Goal: Task Accomplishment & Management: Complete application form

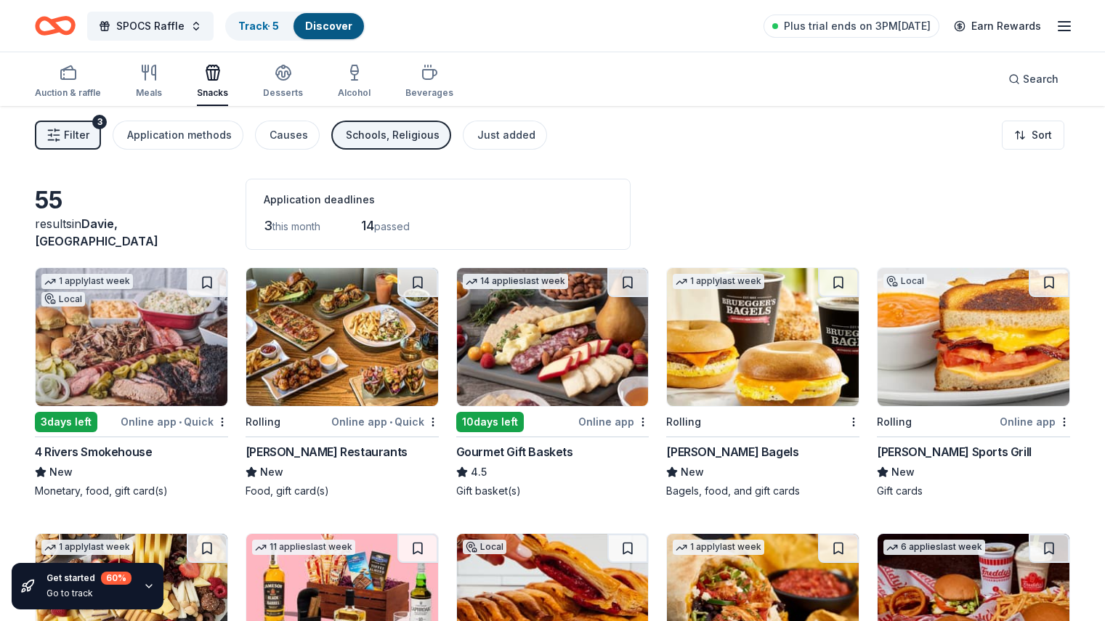
click at [596, 421] on div "Online app" at bounding box center [613, 422] width 70 height 18
click at [162, 76] on div "button" at bounding box center [149, 72] width 26 height 17
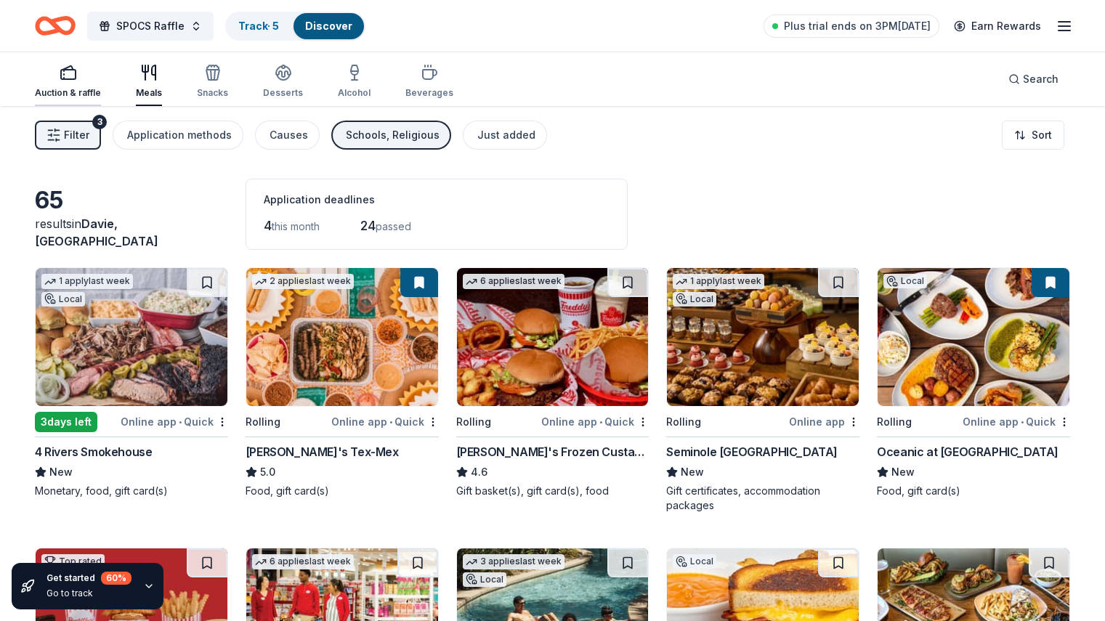
click at [89, 81] on div "Auction & raffle" at bounding box center [68, 81] width 66 height 35
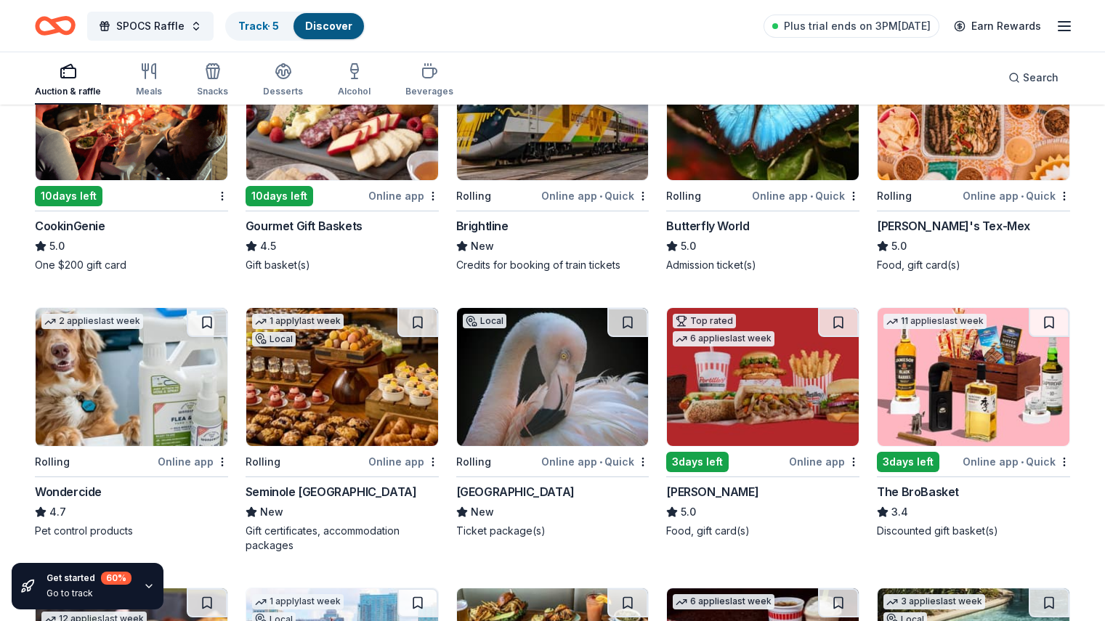
scroll to position [479, 0]
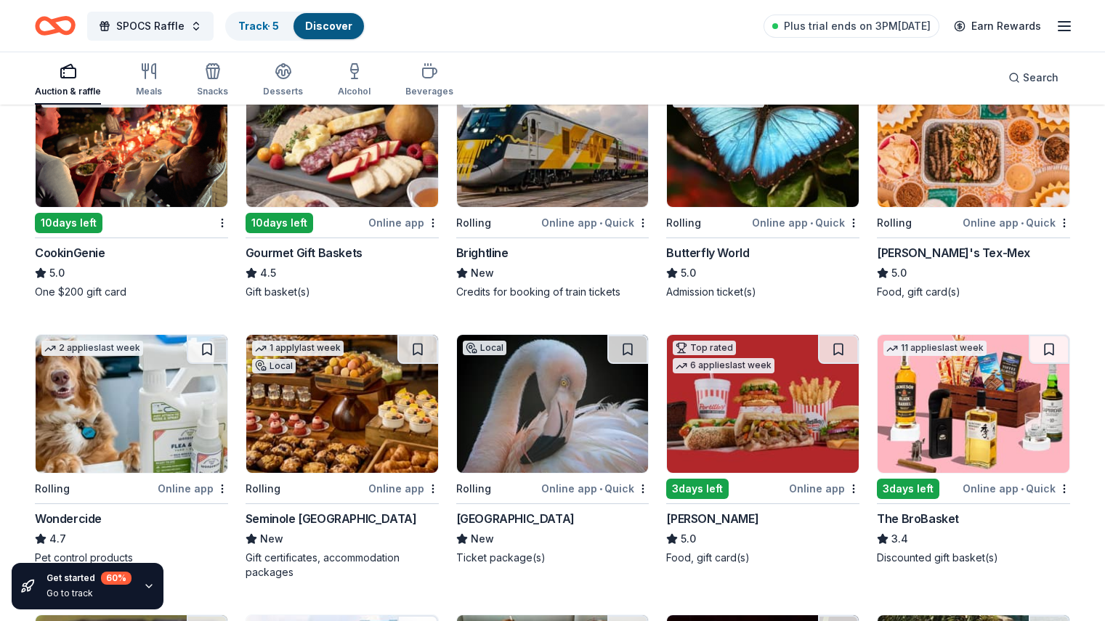
click at [574, 222] on div "Online app • Quick" at bounding box center [594, 223] width 107 height 18
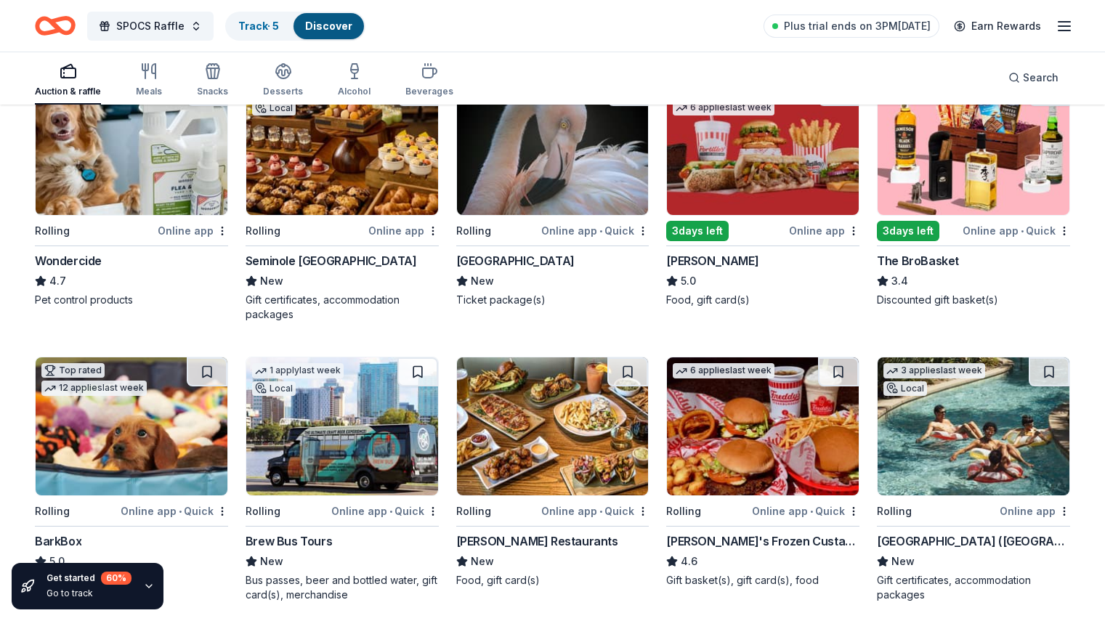
scroll to position [739, 0]
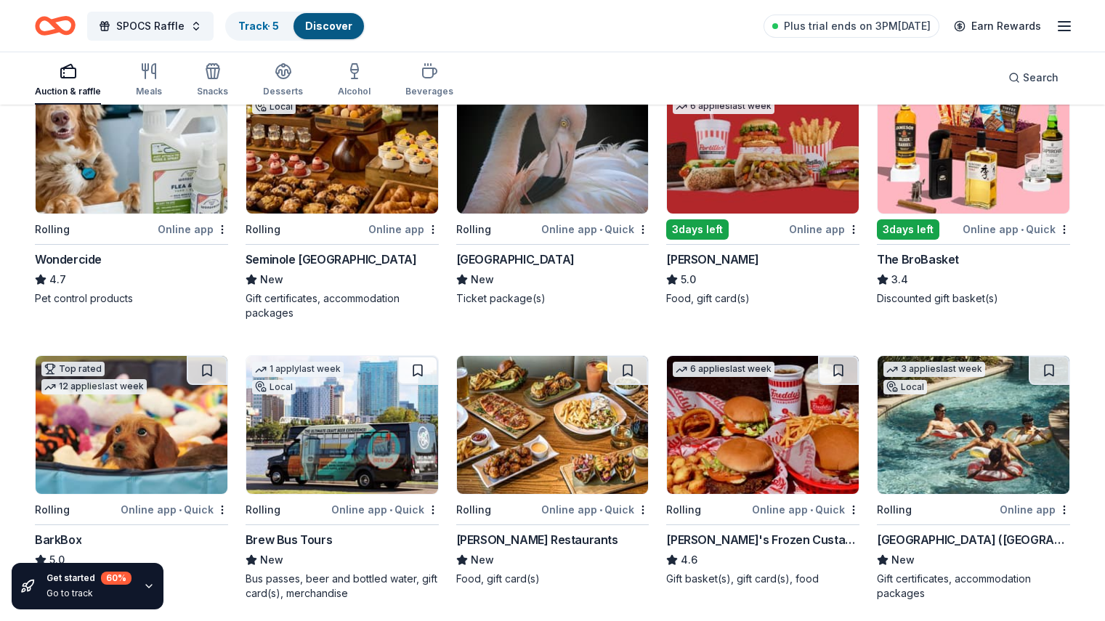
click at [983, 225] on div "Online app • Quick" at bounding box center [1015, 229] width 107 height 18
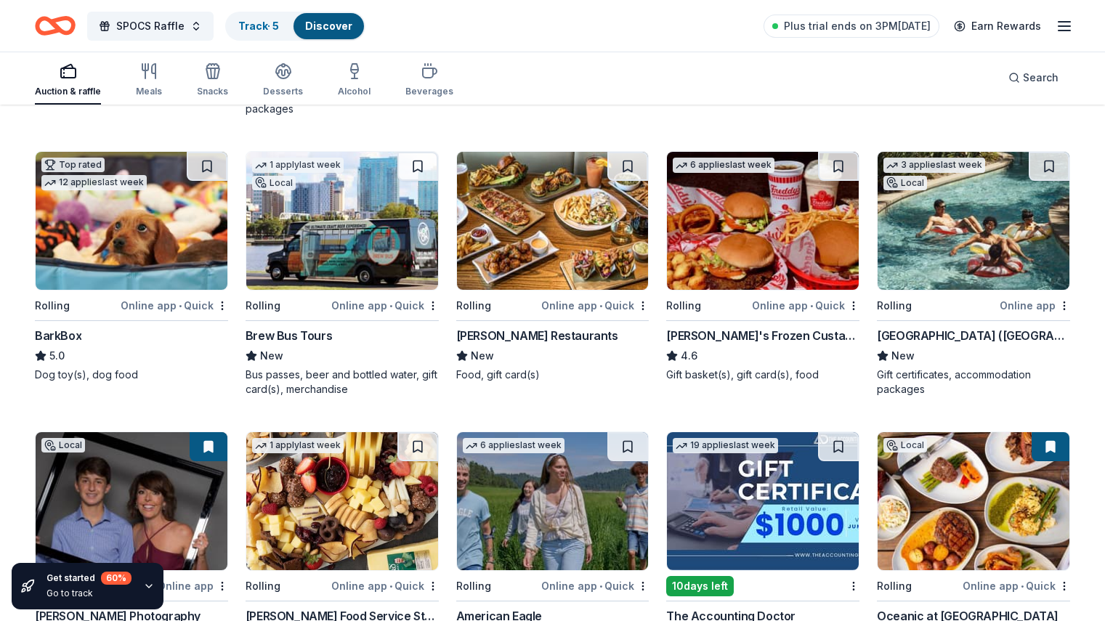
scroll to position [990, 0]
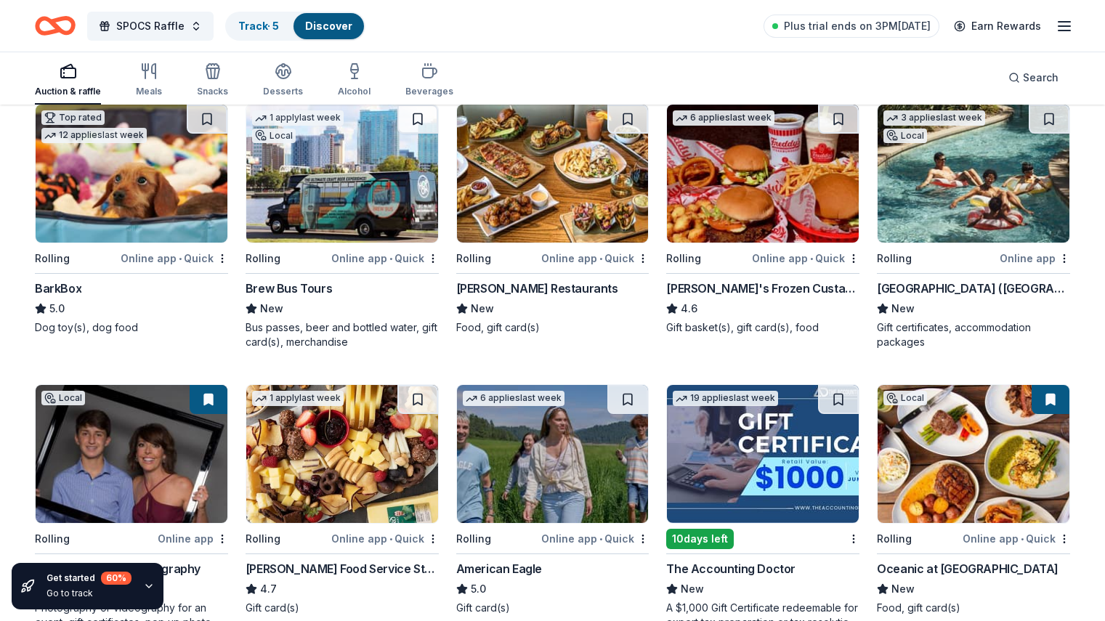
click at [999, 261] on div "Online app" at bounding box center [1034, 258] width 70 height 18
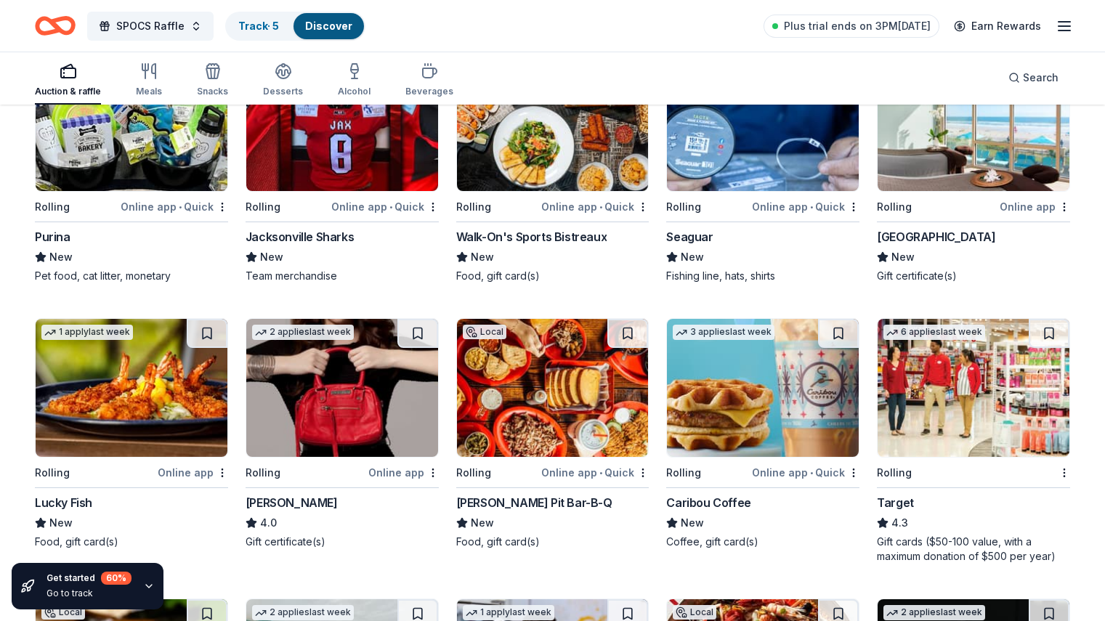
scroll to position [5313, 0]
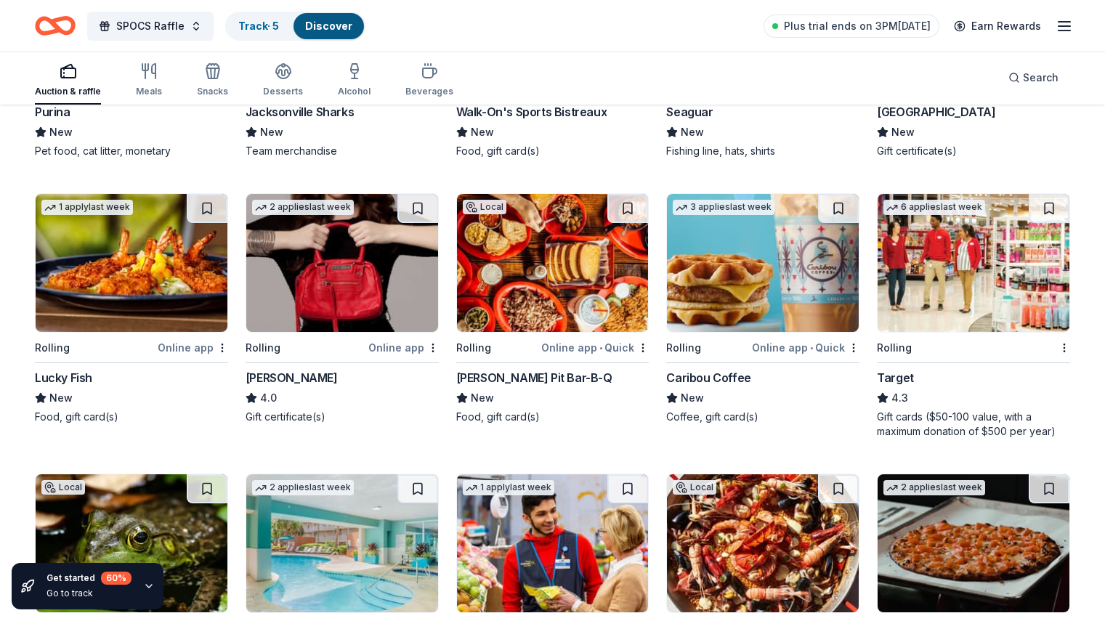
click at [920, 344] on div "Rolling" at bounding box center [965, 347] width 176 height 18
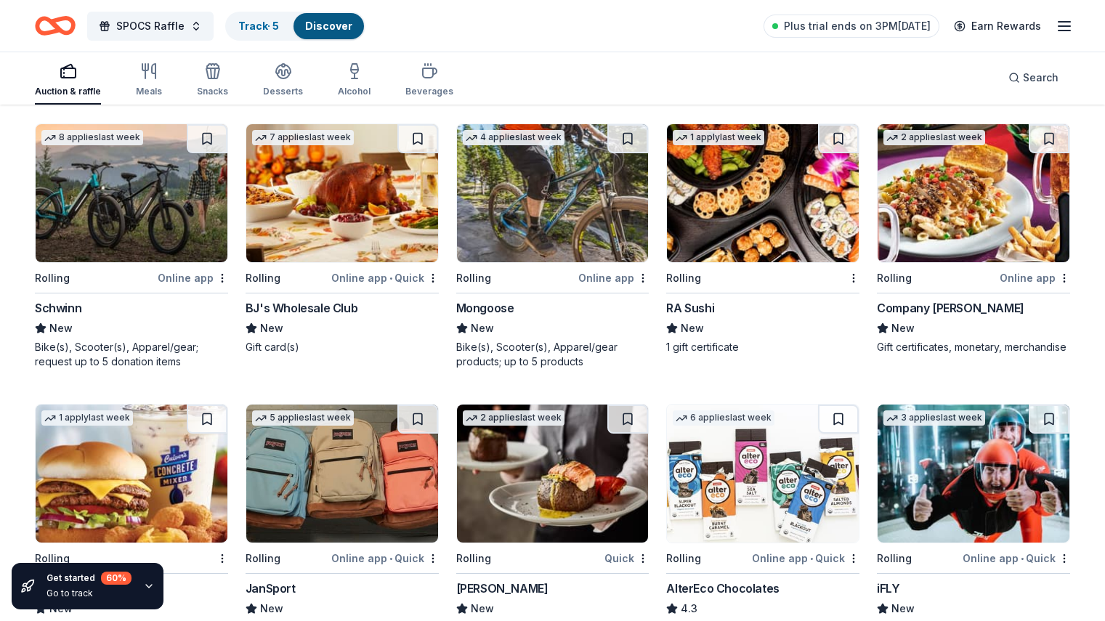
scroll to position [6204, 0]
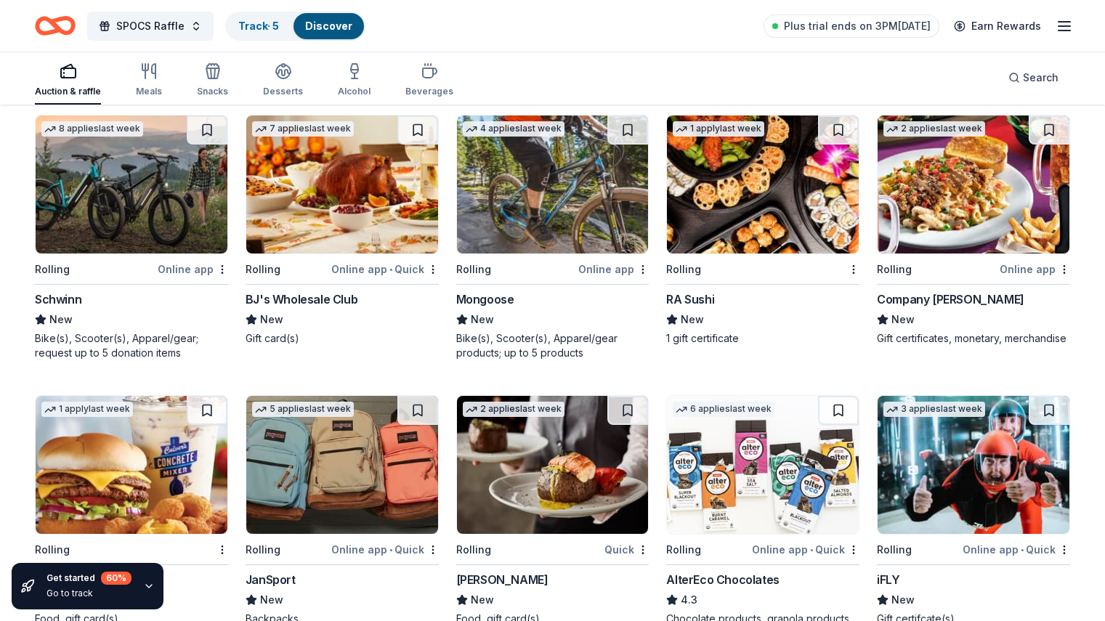
click at [388, 272] on div "Online app • Quick" at bounding box center [384, 269] width 107 height 18
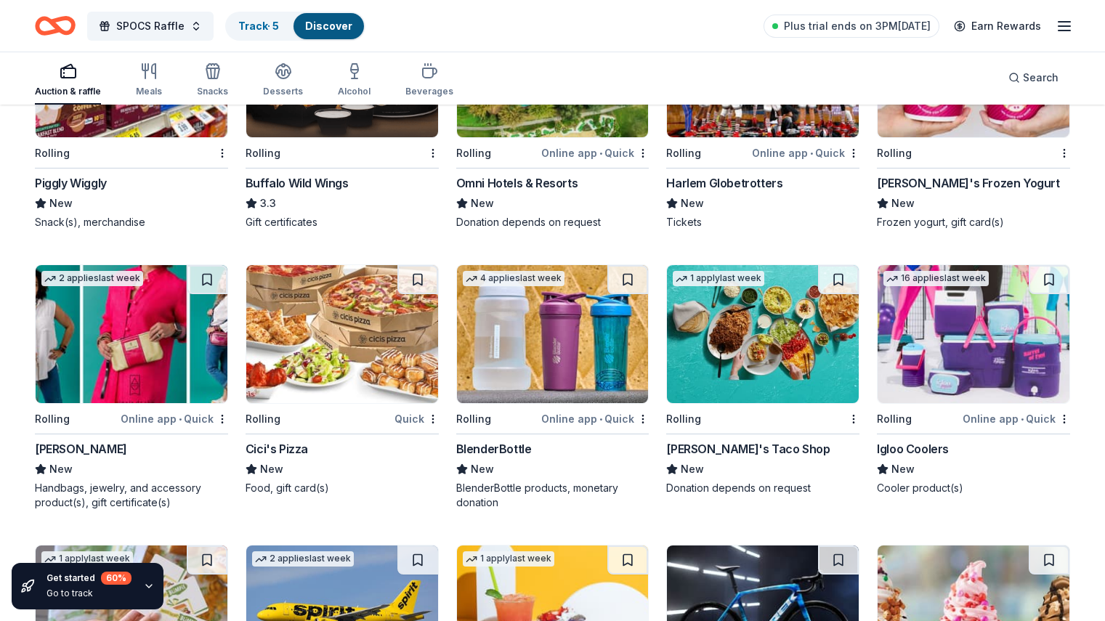
scroll to position [7432, 0]
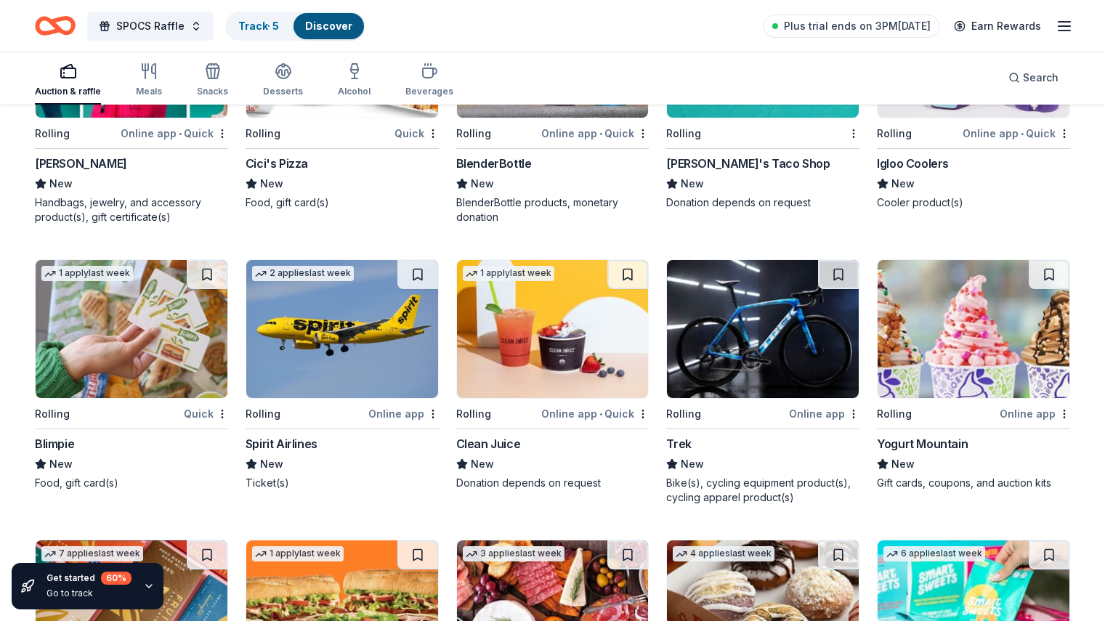
click at [787, 381] on img at bounding box center [763, 329] width 192 height 138
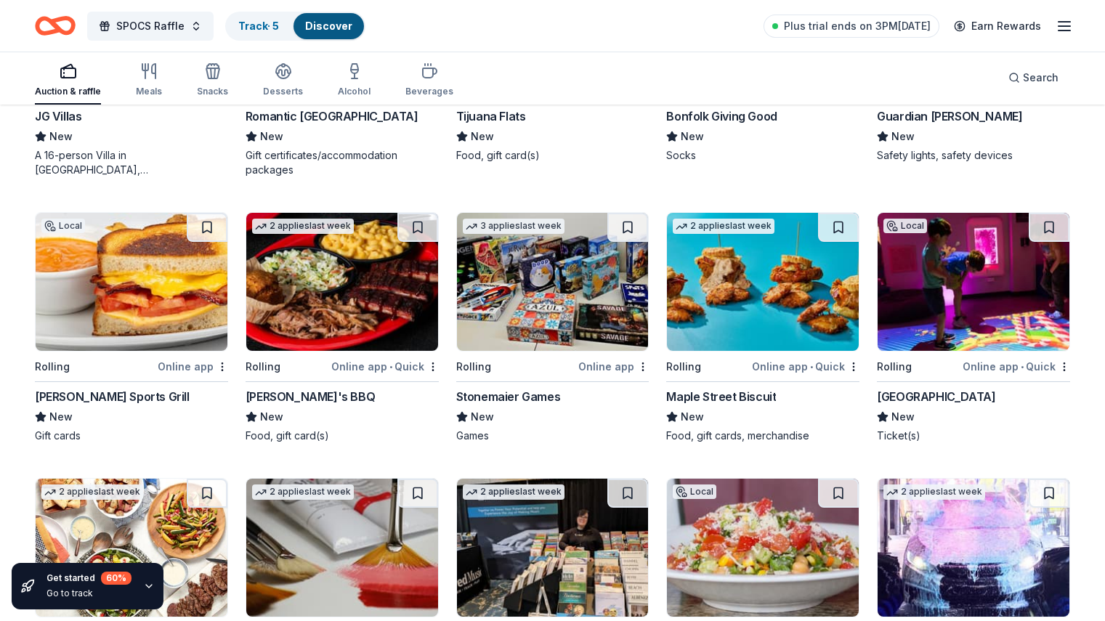
scroll to position [0, 0]
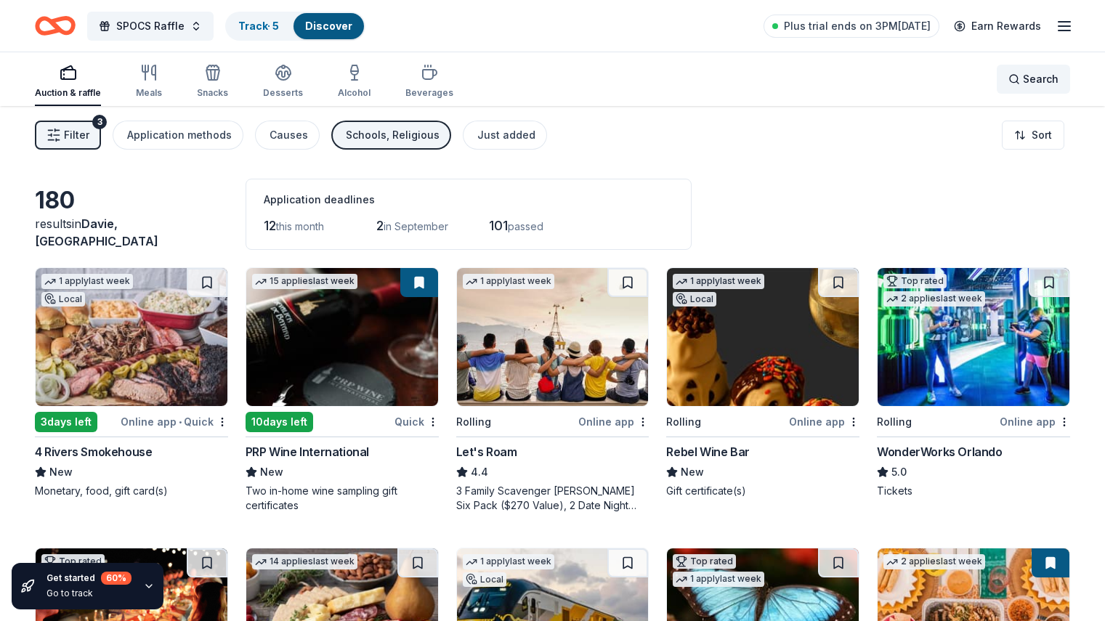
click at [1023, 78] on span "Search" at bounding box center [1041, 78] width 36 height 17
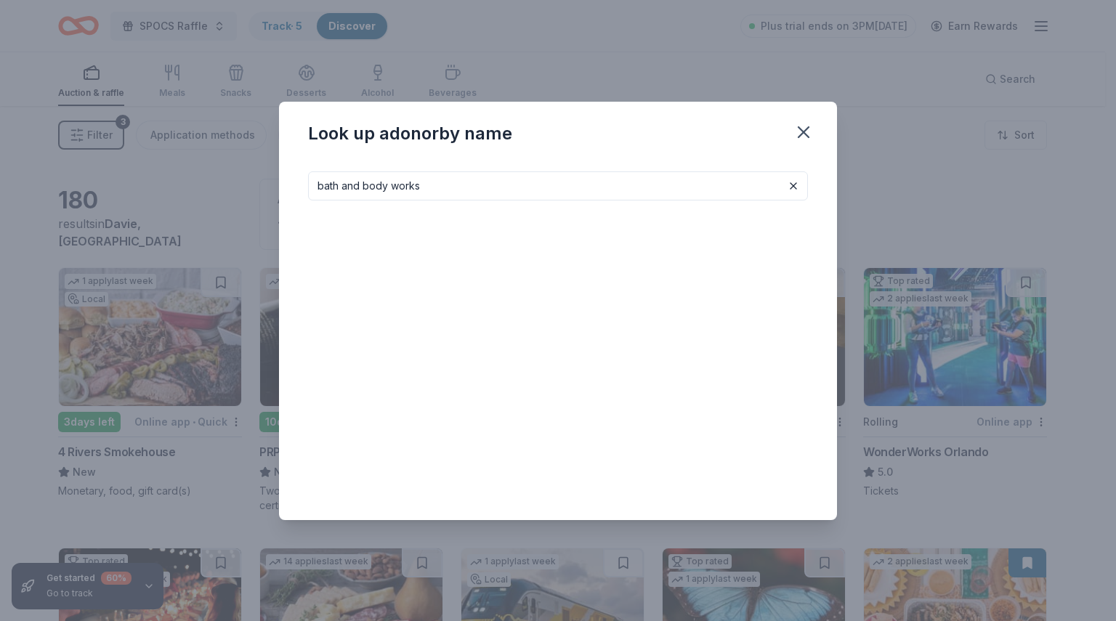
type input "bath and body works"
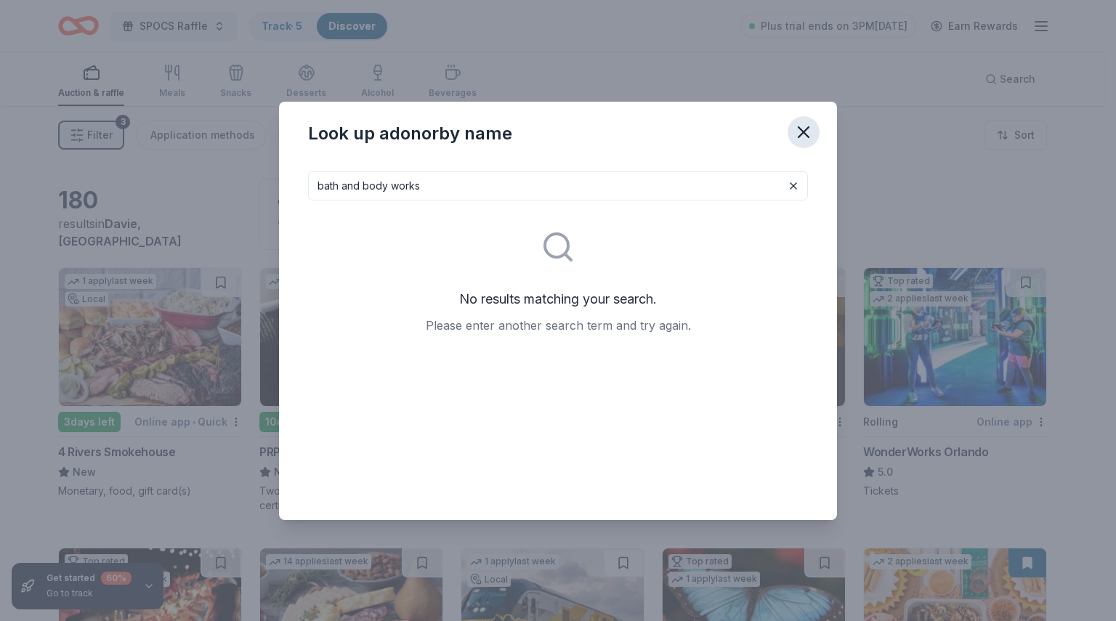
click at [800, 134] on icon "button" at bounding box center [803, 132] width 20 height 20
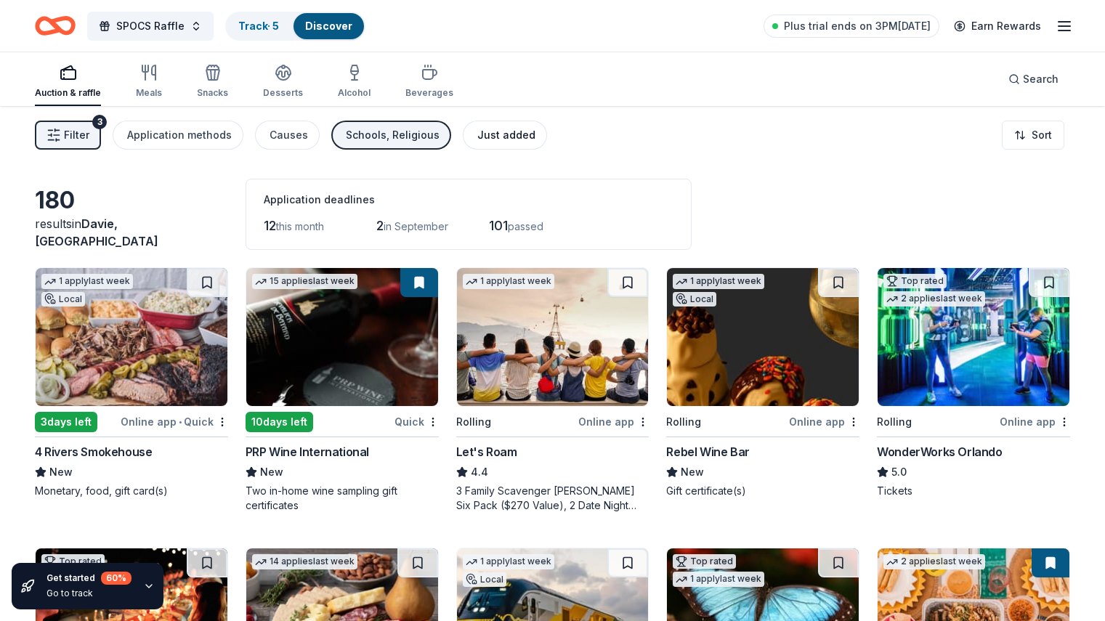
click at [495, 135] on div "Just added" at bounding box center [506, 134] width 58 height 17
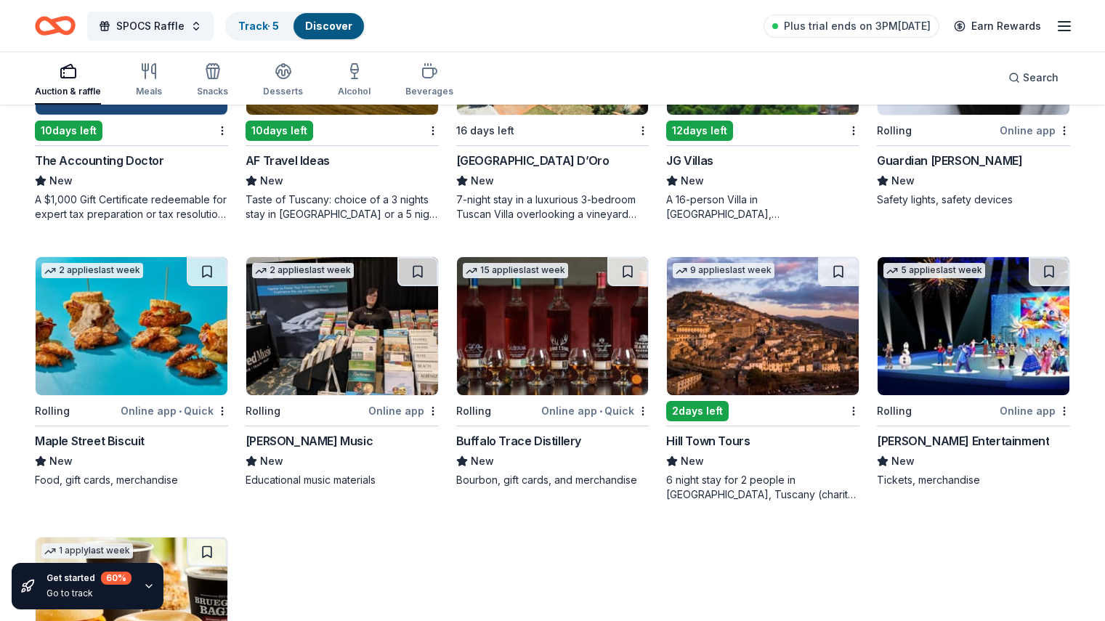
scroll to position [747, 0]
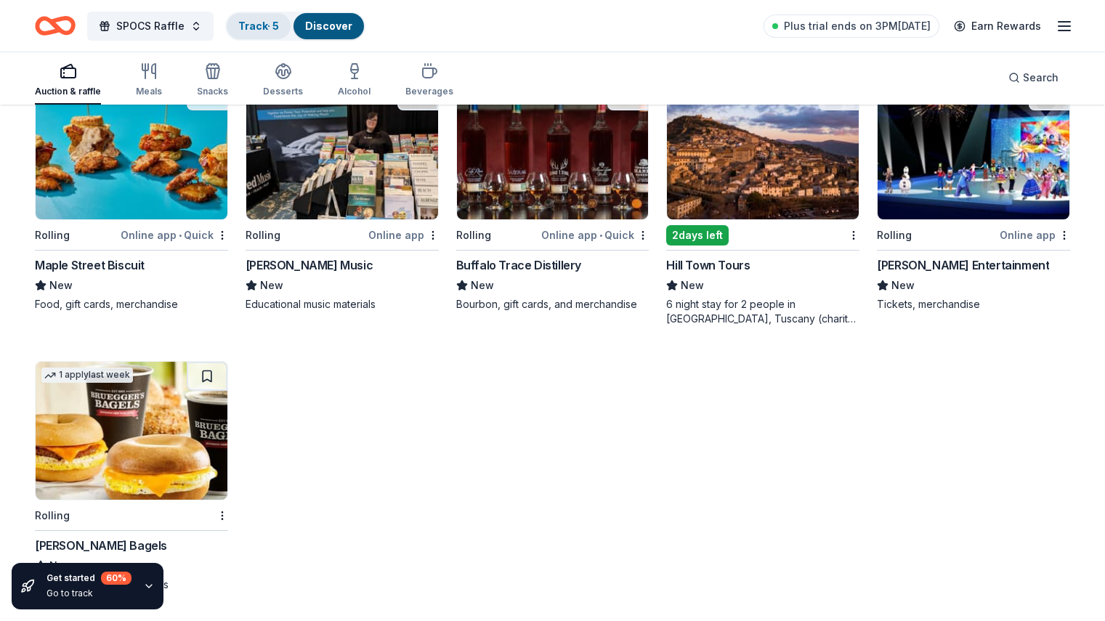
click at [275, 32] on div "Track · 5" at bounding box center [259, 26] width 64 height 26
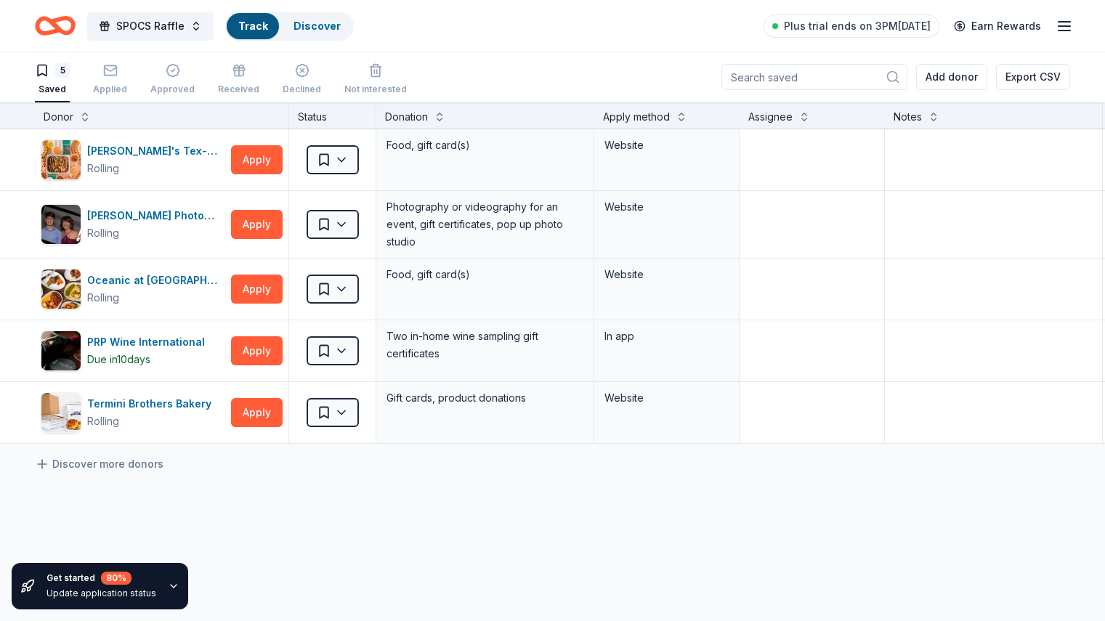
scroll to position [1, 0]
click at [127, 81] on div "Applied" at bounding box center [110, 79] width 34 height 32
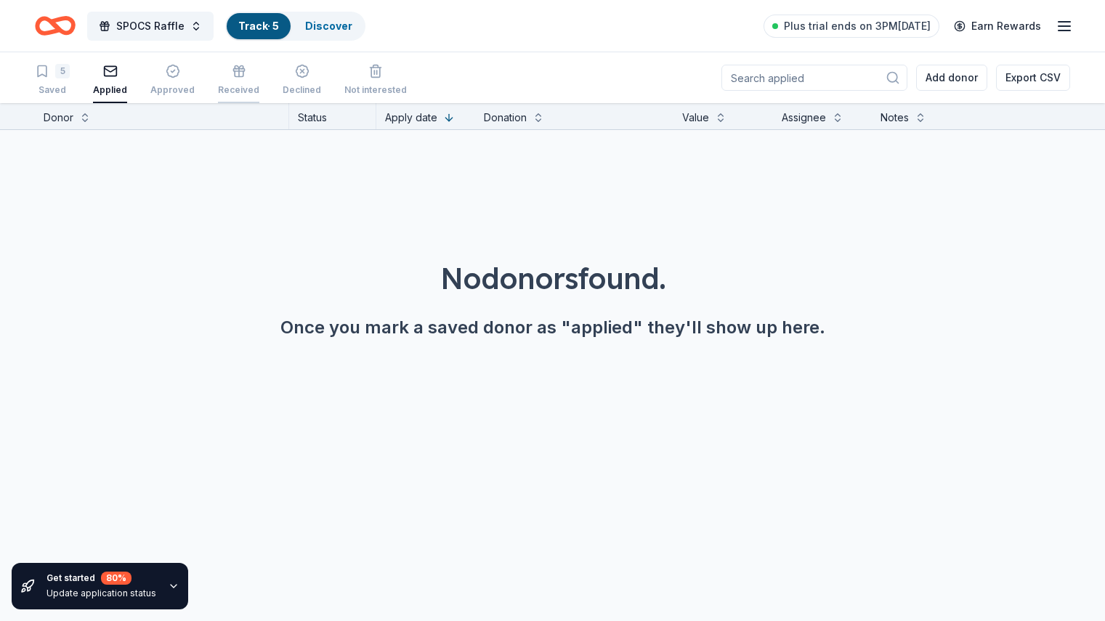
click at [259, 82] on div "Received" at bounding box center [238, 80] width 41 height 32
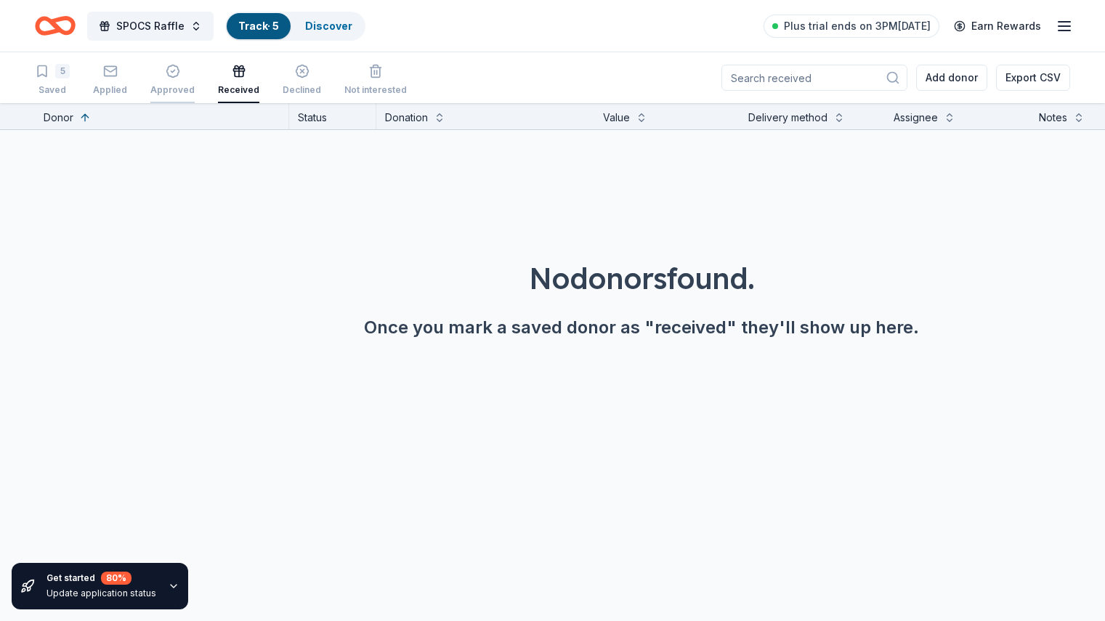
click at [195, 81] on div "Approved" at bounding box center [172, 80] width 44 height 32
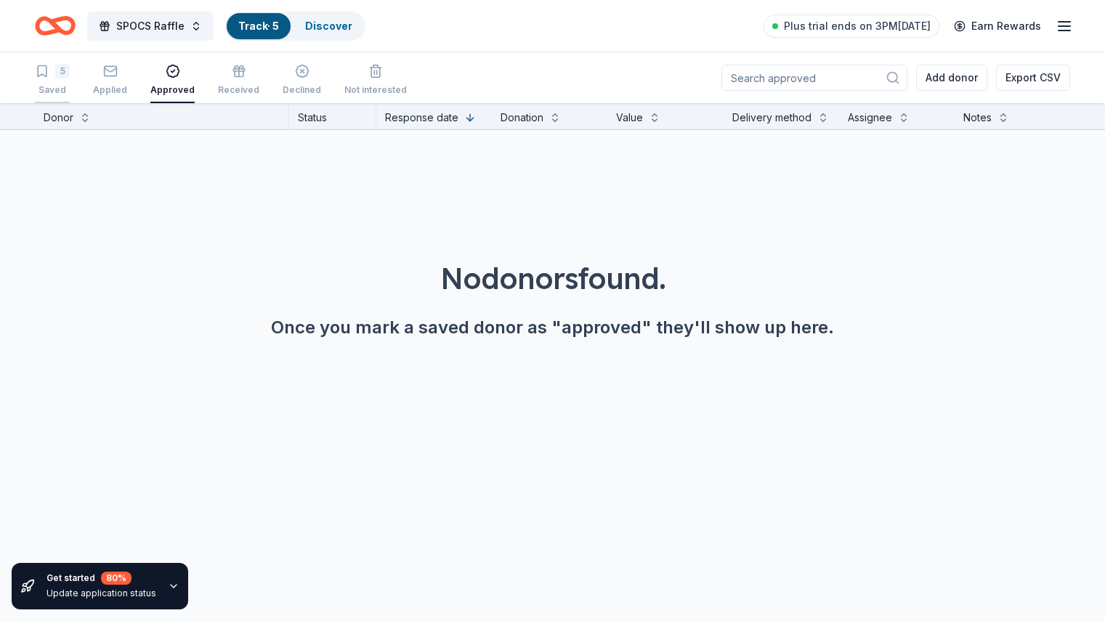
click at [70, 77] on div "5" at bounding box center [62, 71] width 15 height 15
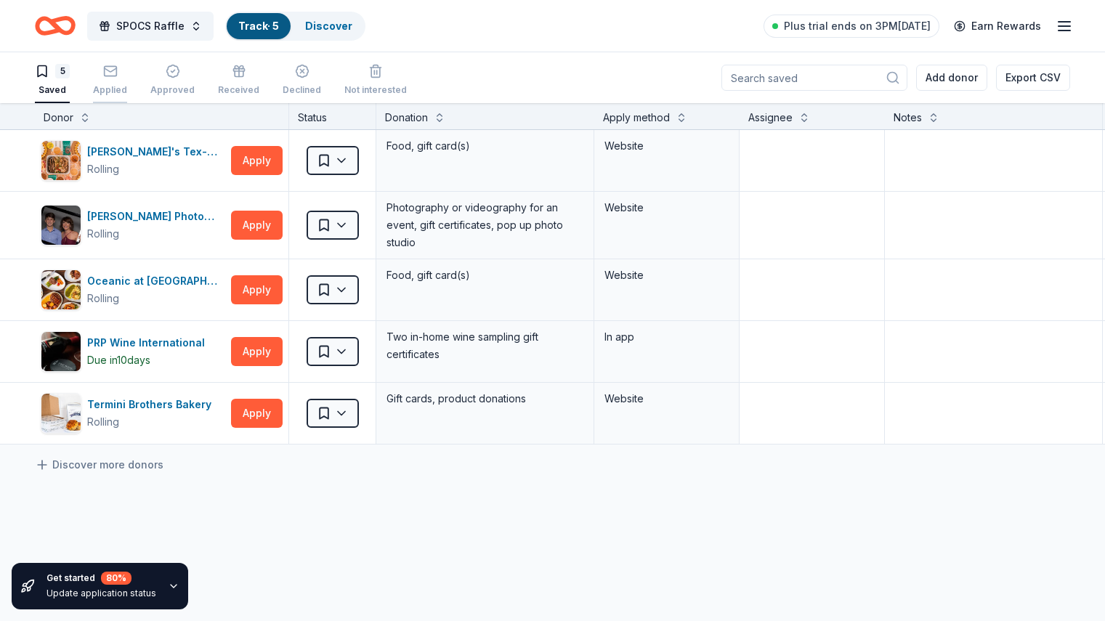
click at [127, 91] on div "Applied" at bounding box center [110, 90] width 34 height 12
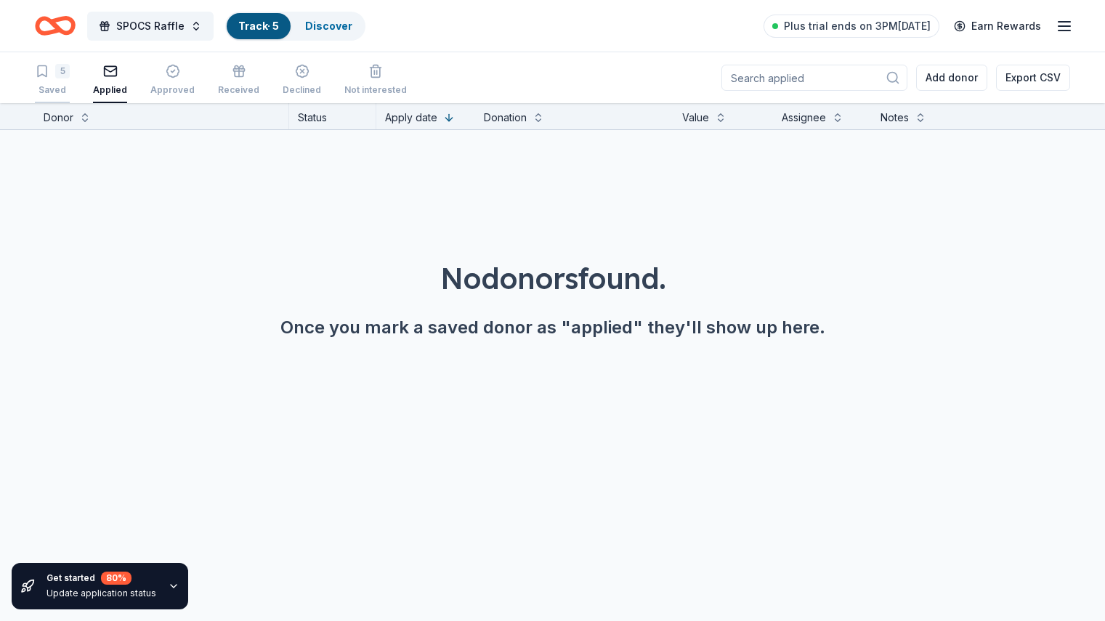
click at [70, 84] on div "Saved" at bounding box center [52, 90] width 35 height 12
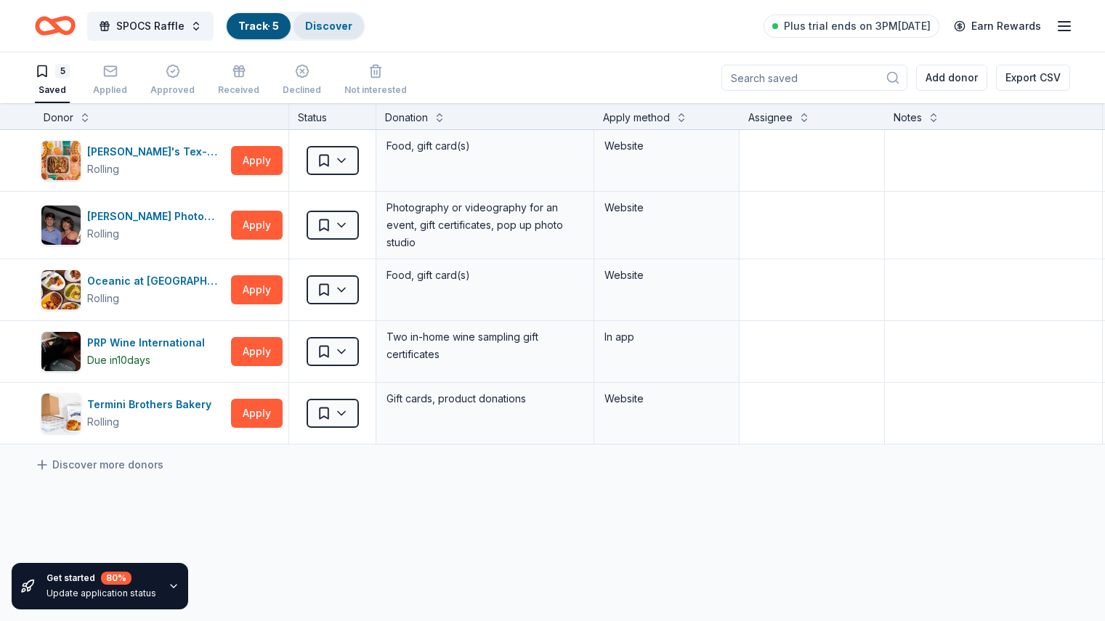
click at [352, 31] on link "Discover" at bounding box center [328, 26] width 47 height 12
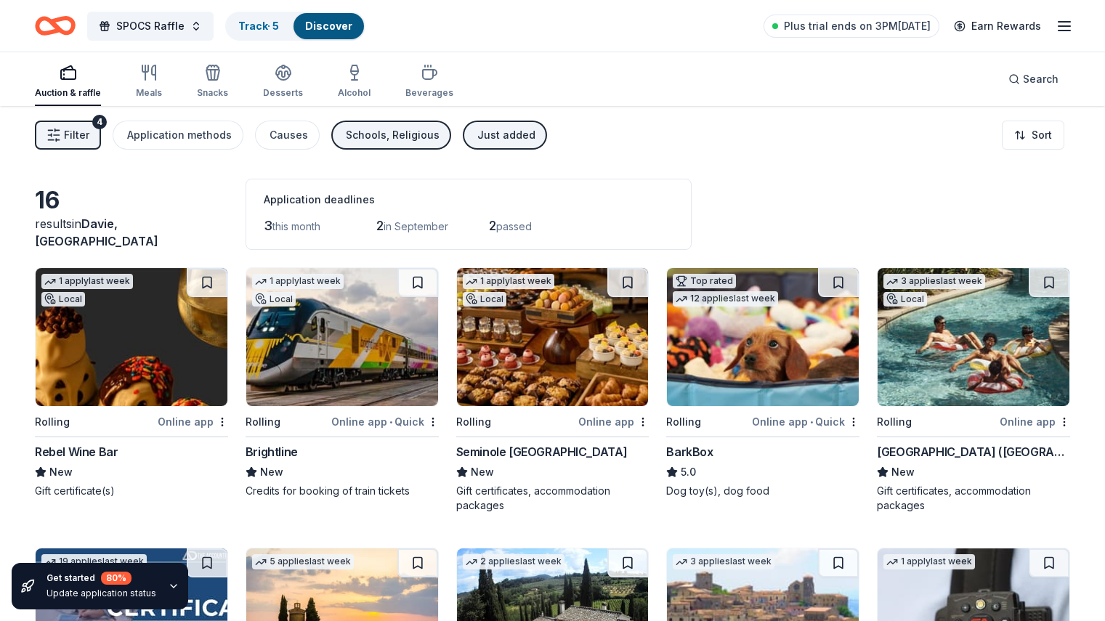
click at [89, 136] on span "Filter" at bounding box center [76, 134] width 25 height 17
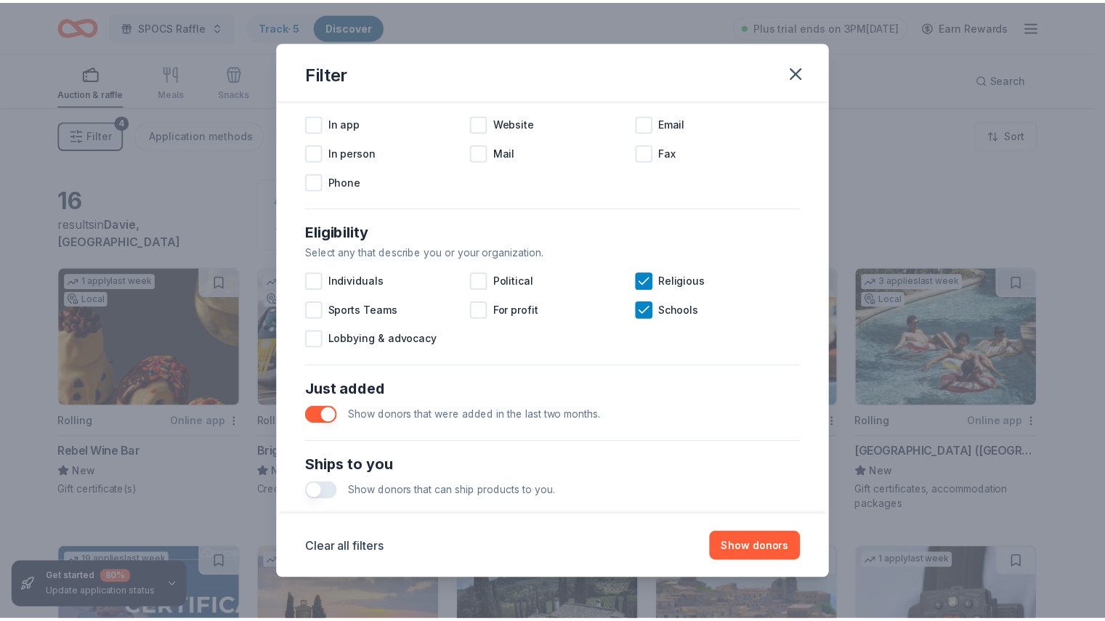
scroll to position [347, 0]
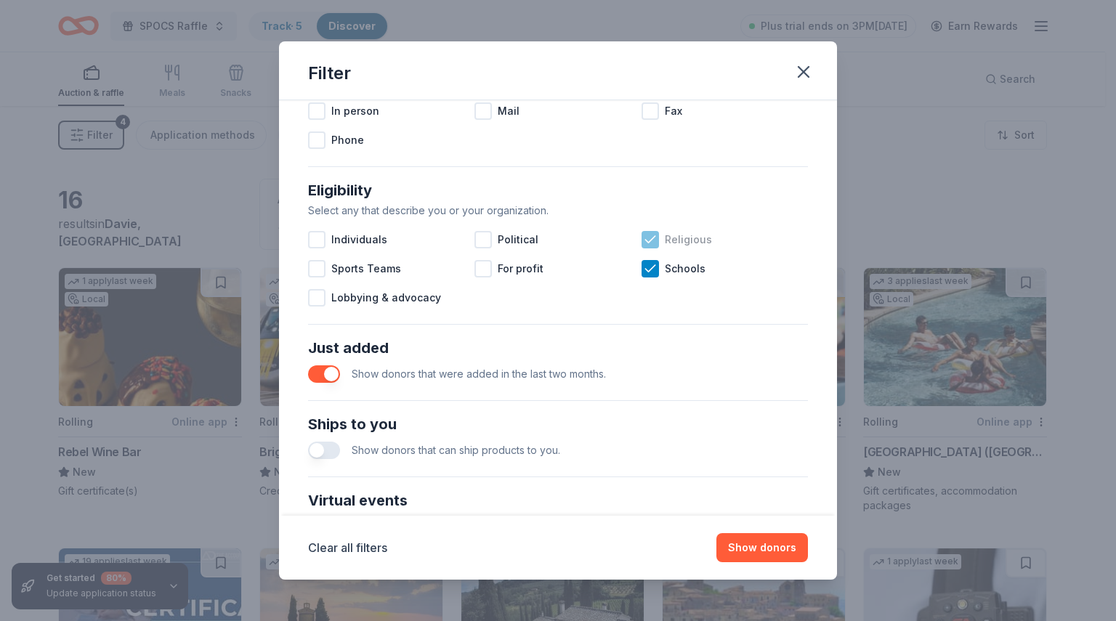
click at [643, 240] on icon at bounding box center [650, 239] width 15 height 15
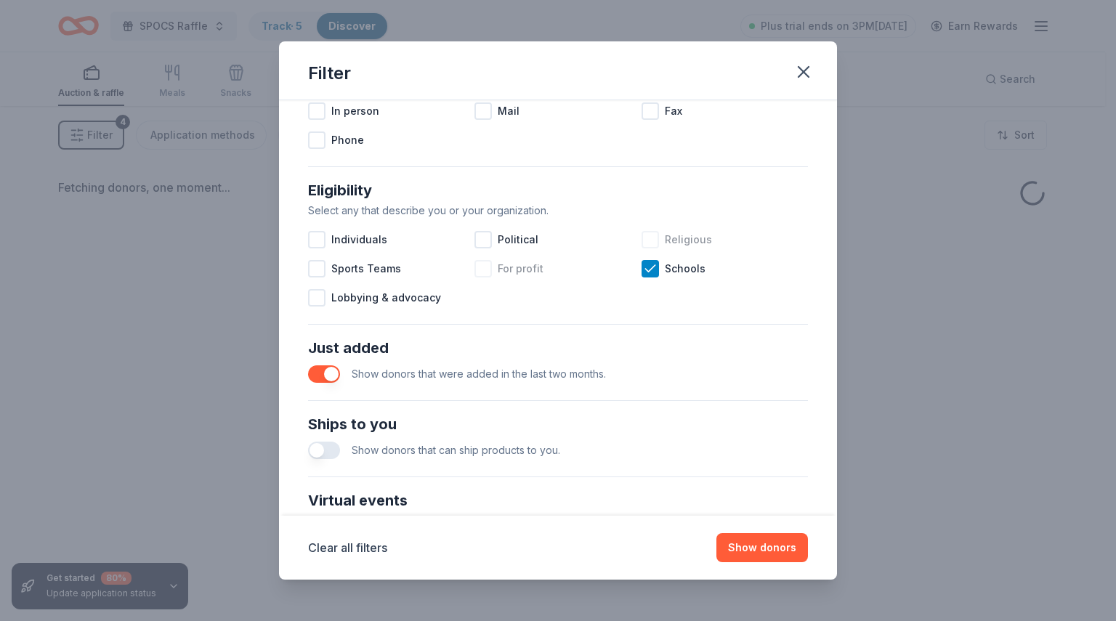
click at [477, 268] on div at bounding box center [482, 268] width 17 height 17
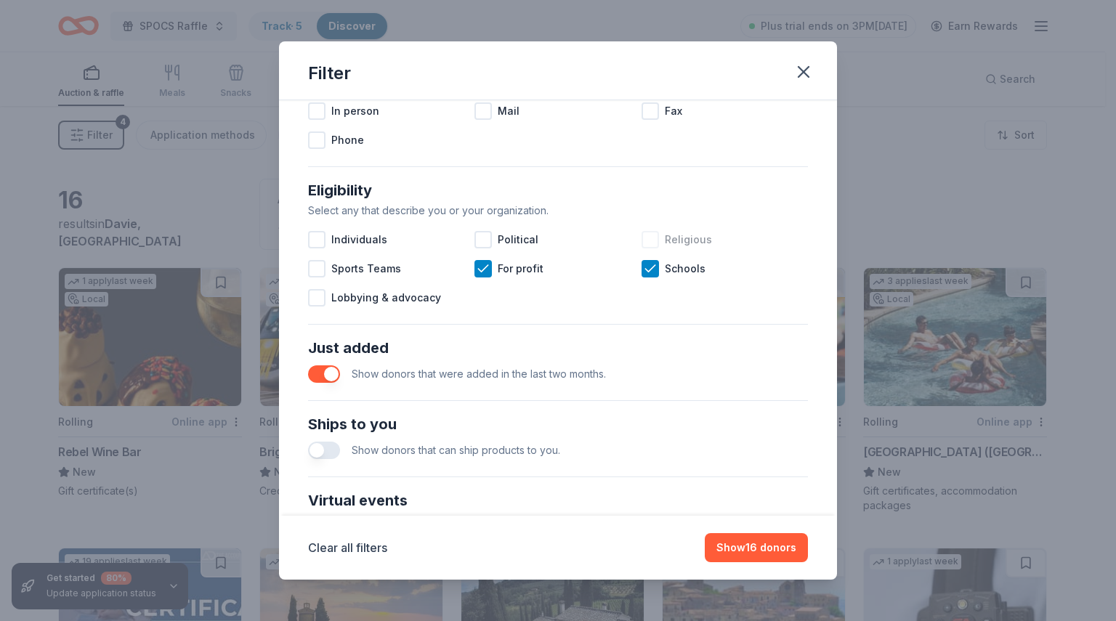
click at [317, 446] on button "button" at bounding box center [324, 450] width 32 height 17
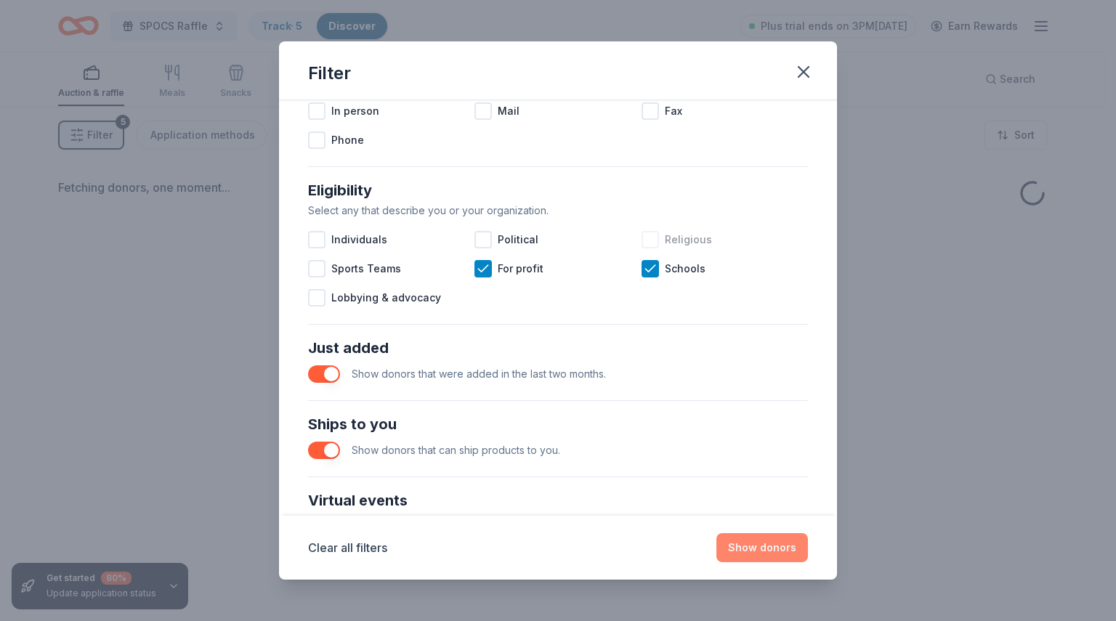
click at [787, 545] on button "Show donors" at bounding box center [762, 547] width 92 height 29
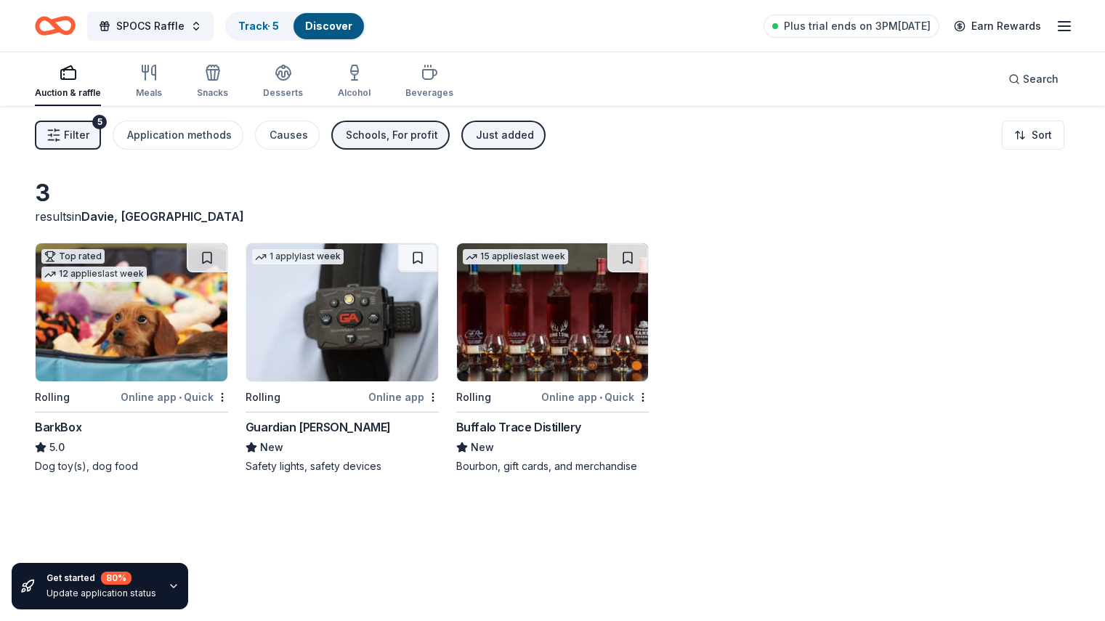
click at [591, 329] on img at bounding box center [553, 312] width 192 height 138
click at [445, 89] on div "Beverages" at bounding box center [429, 93] width 48 height 12
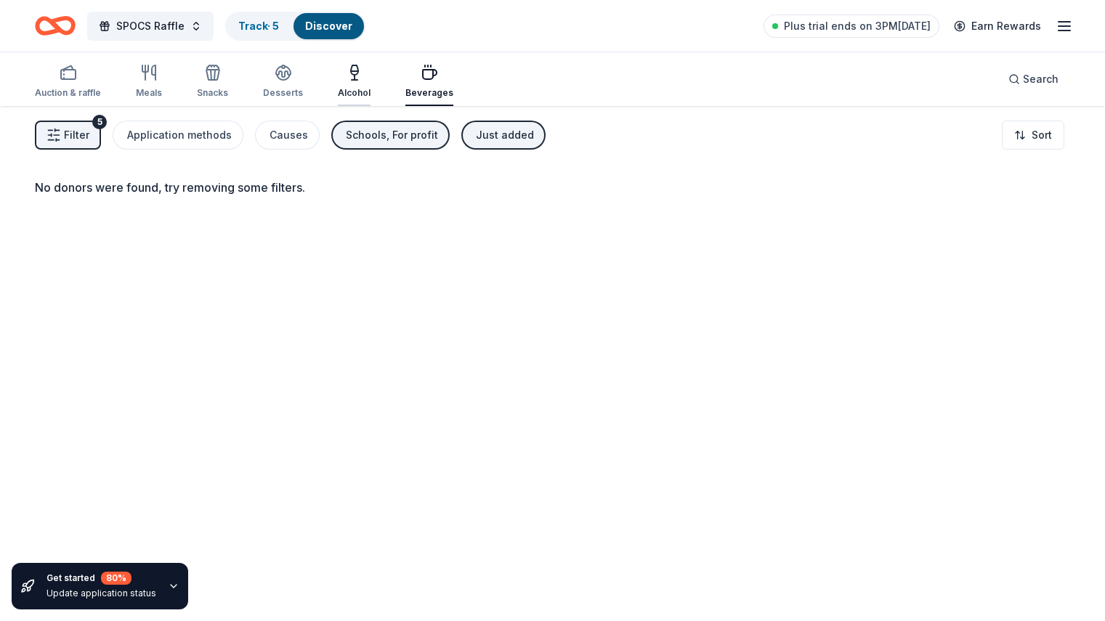
click at [354, 78] on icon "button" at bounding box center [354, 77] width 0 height 5
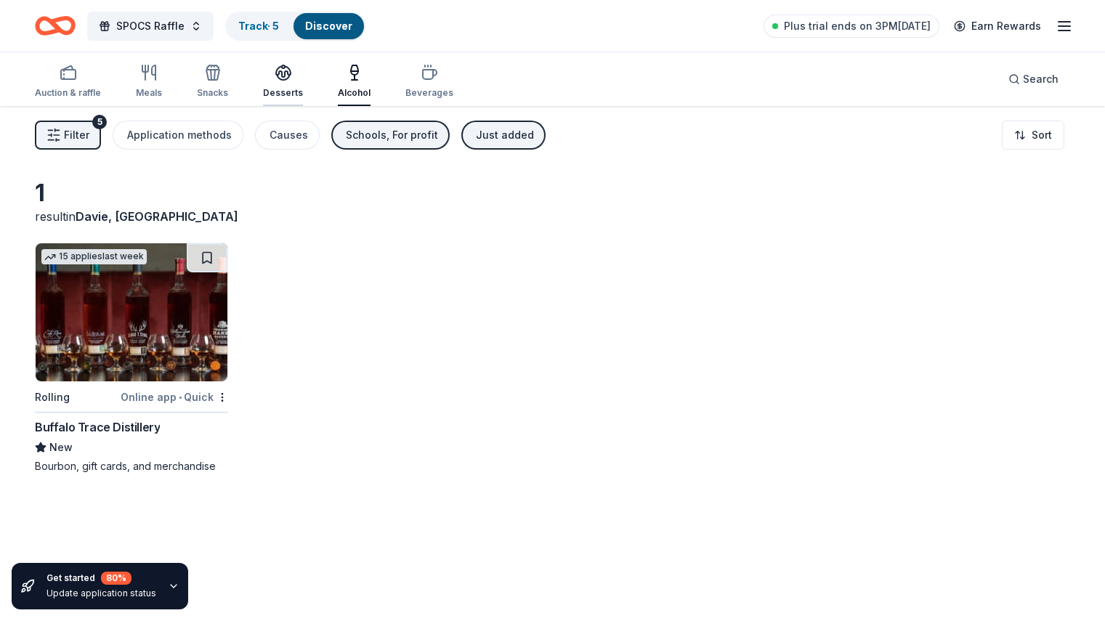
click at [303, 84] on div "Desserts" at bounding box center [283, 81] width 40 height 35
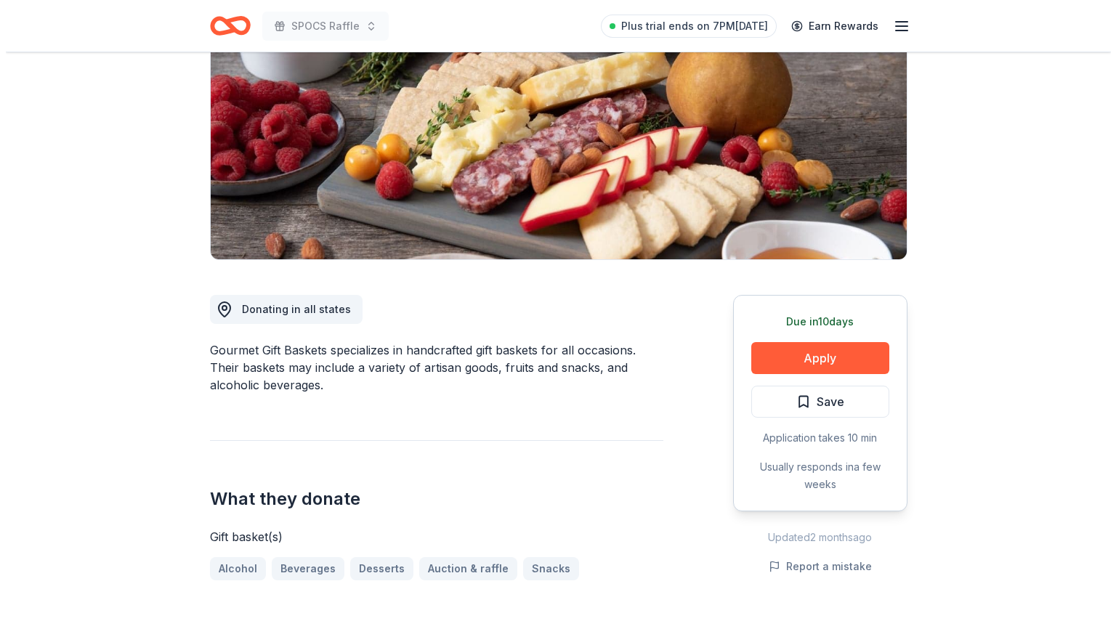
scroll to position [184, 0]
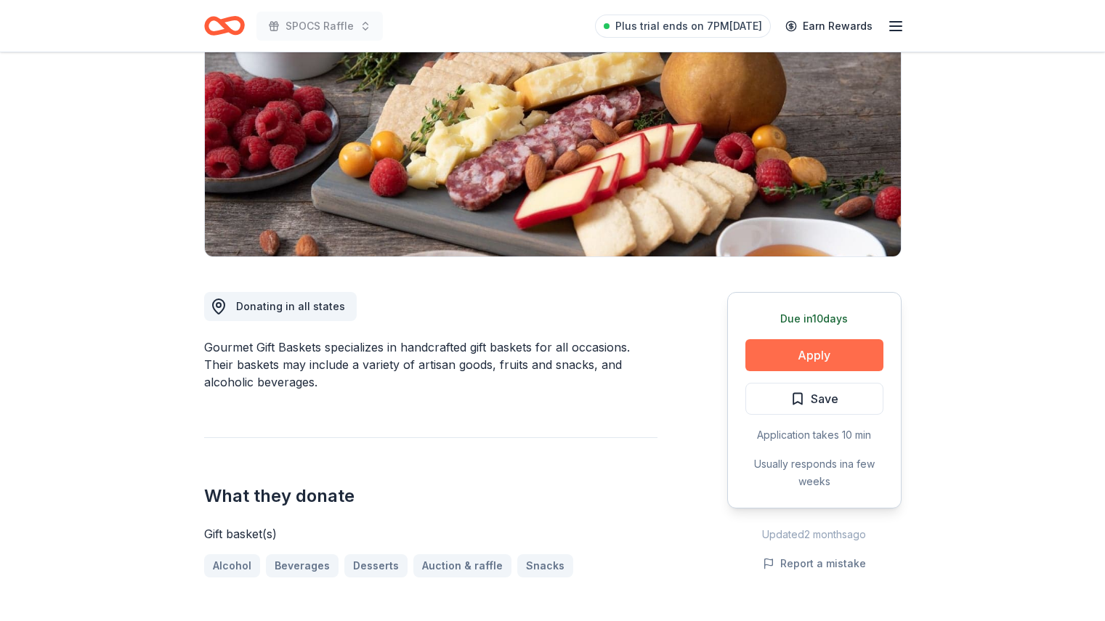
click at [798, 362] on button "Apply" at bounding box center [814, 355] width 138 height 32
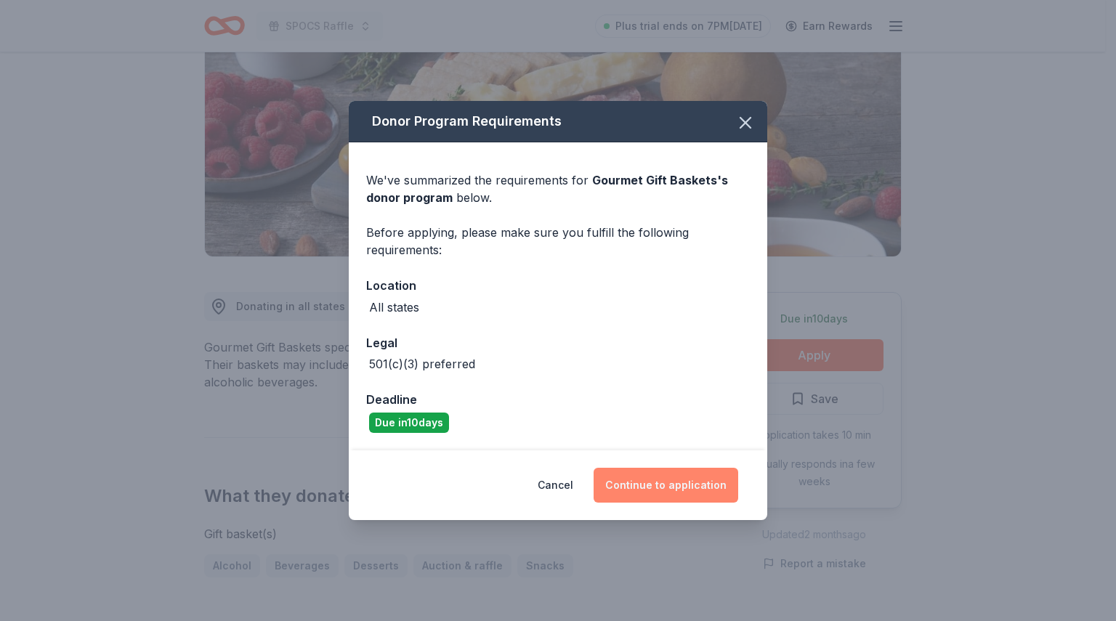
click at [678, 490] on button "Continue to application" at bounding box center [665, 485] width 145 height 35
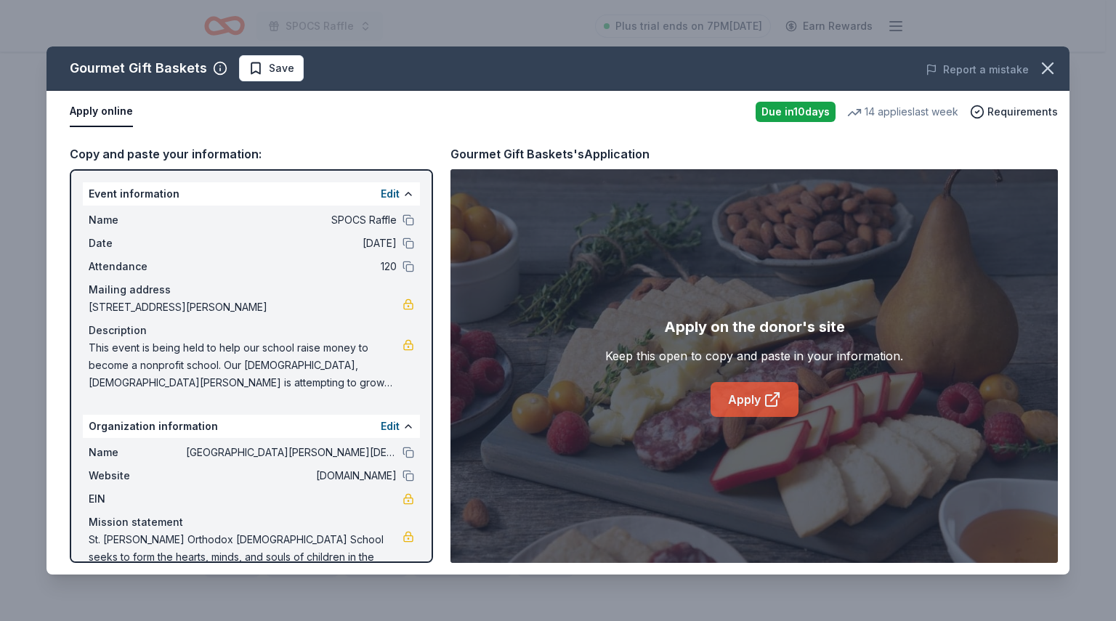
click at [751, 396] on link "Apply" at bounding box center [754, 399] width 88 height 35
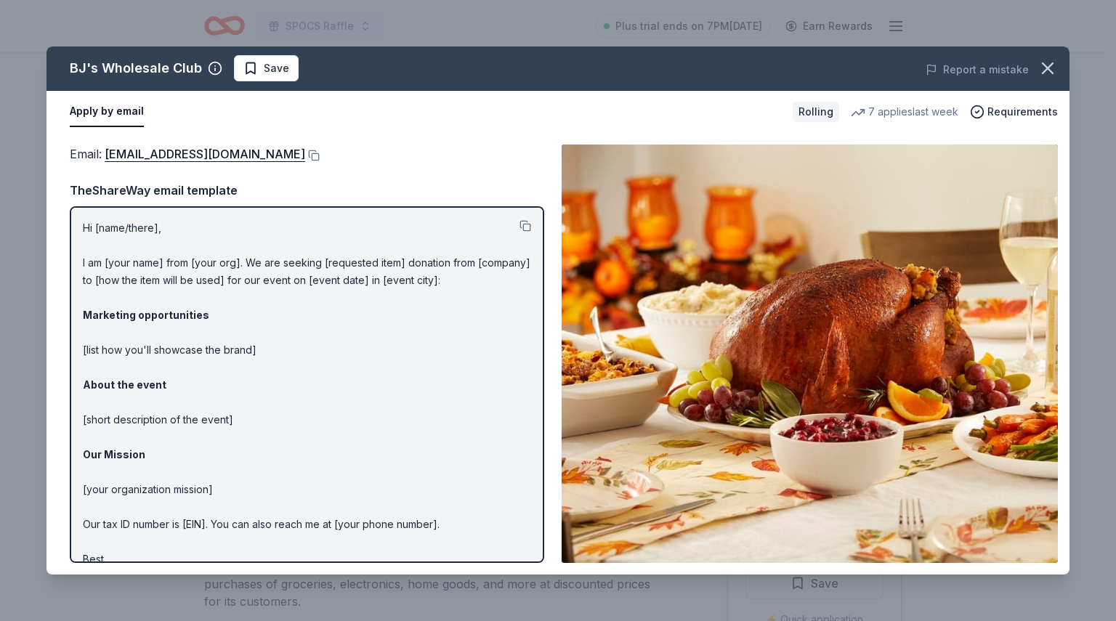
scroll to position [23, 0]
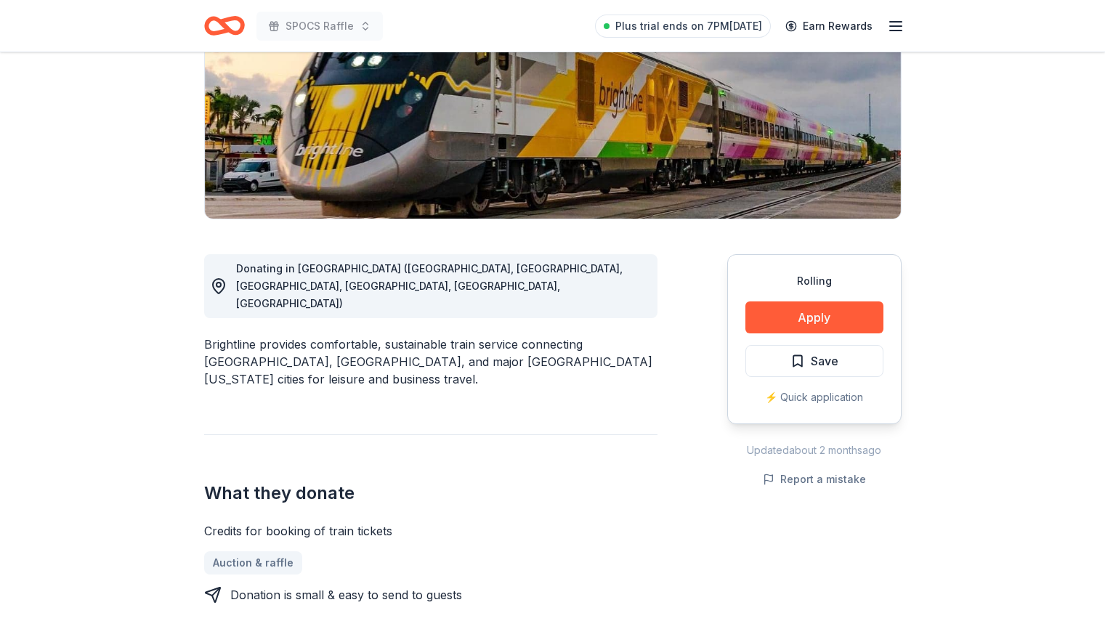
scroll to position [220, 0]
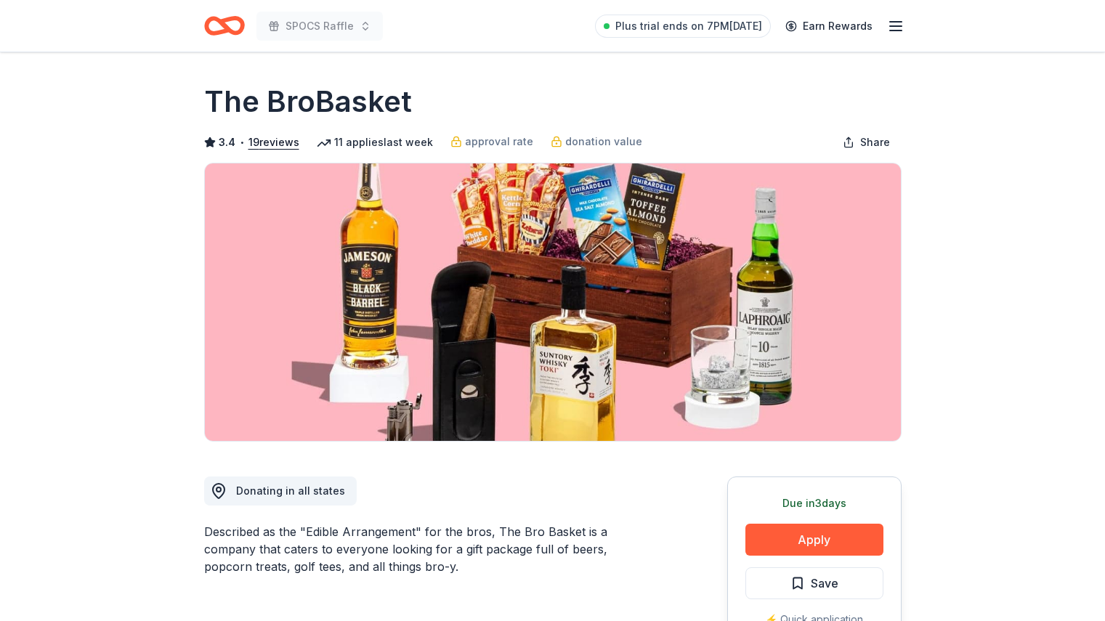
click at [825, 536] on button "Apply" at bounding box center [814, 540] width 138 height 32
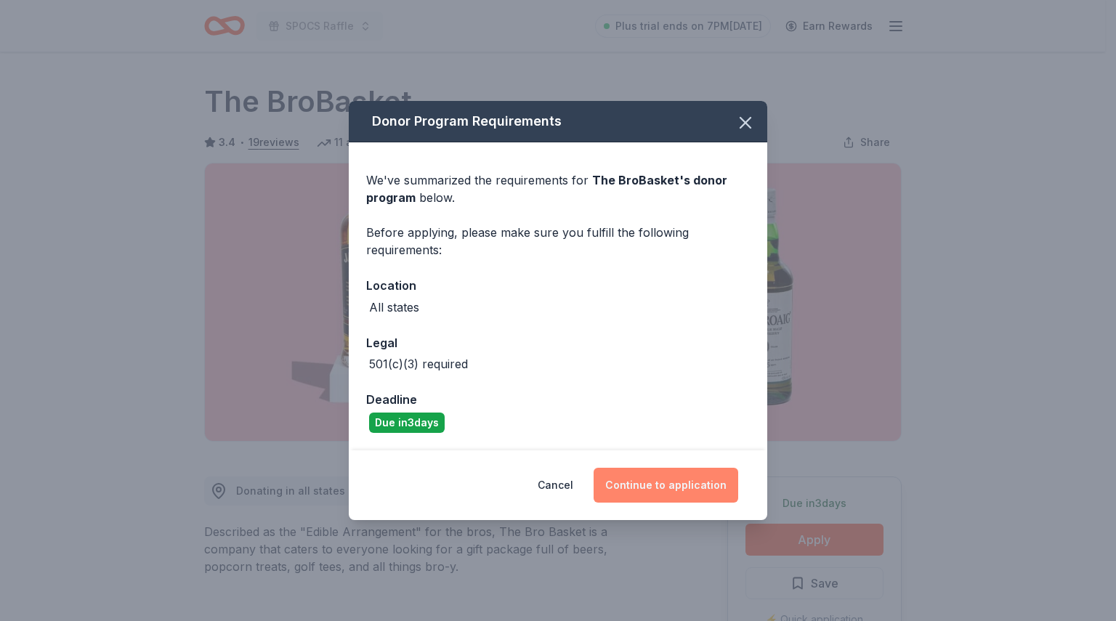
click at [683, 487] on button "Continue to application" at bounding box center [665, 485] width 145 height 35
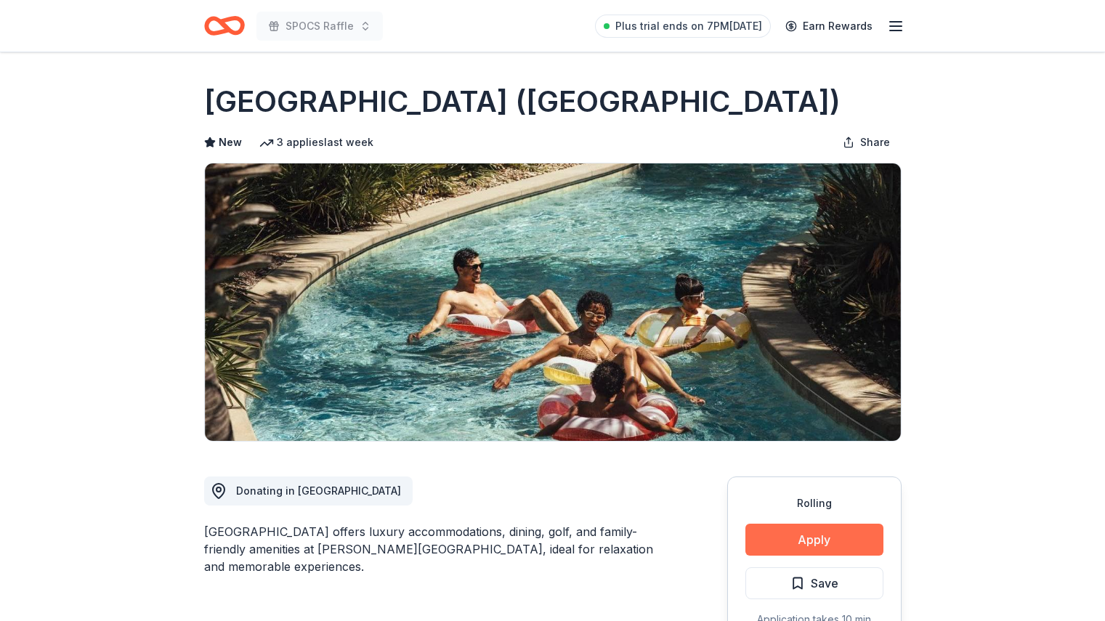
click at [781, 544] on button "Apply" at bounding box center [814, 540] width 138 height 32
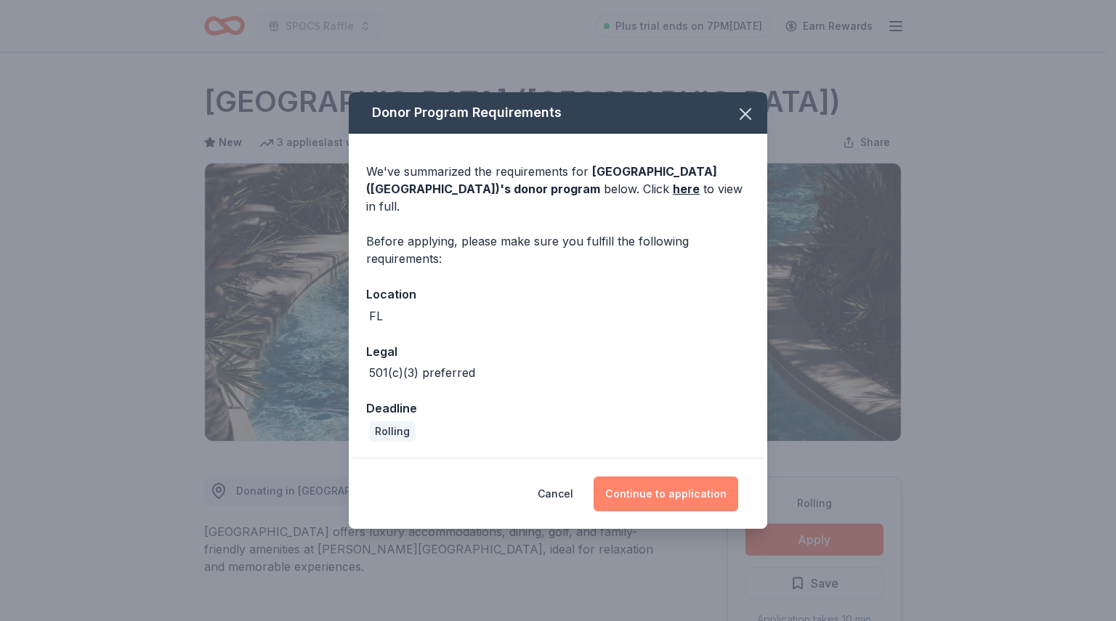
click at [657, 484] on button "Continue to application" at bounding box center [665, 493] width 145 height 35
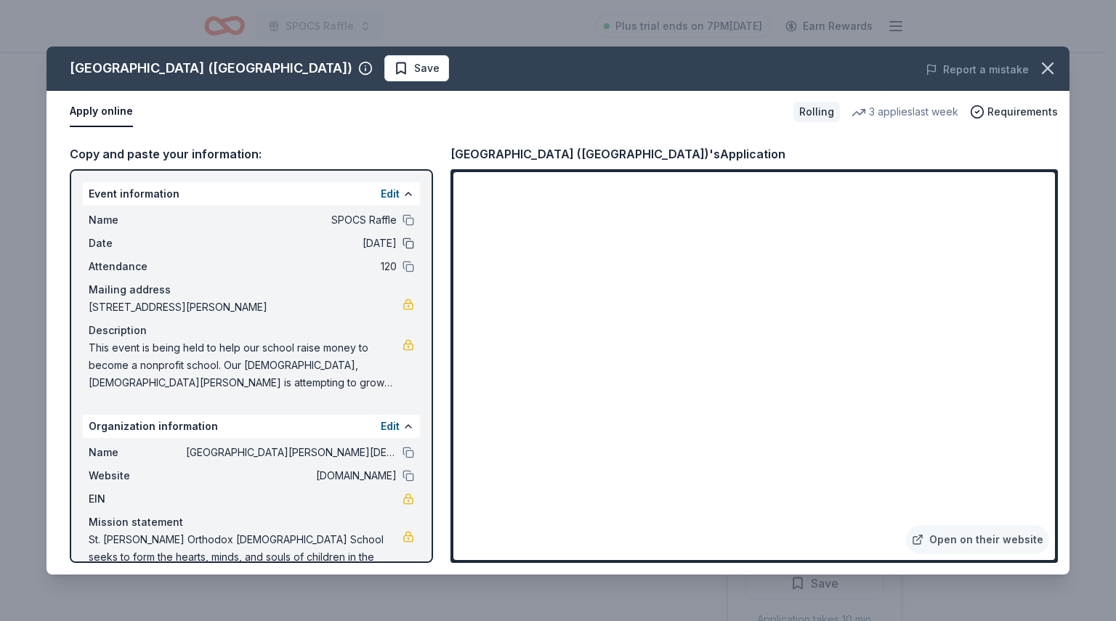
click at [402, 238] on button at bounding box center [408, 243] width 12 height 12
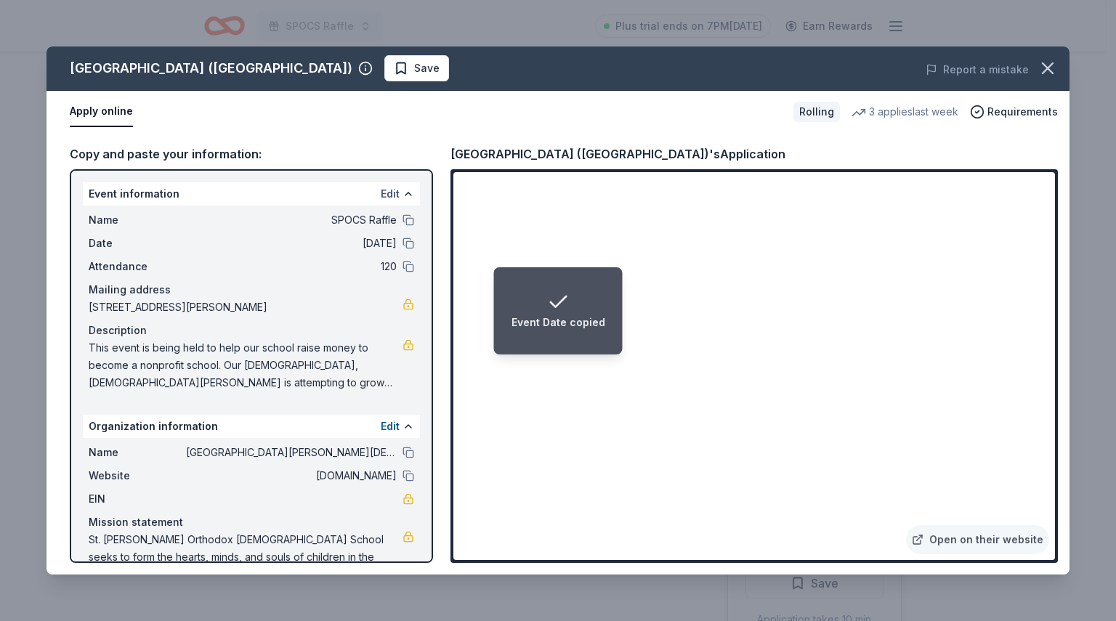
click at [381, 195] on button "Edit" at bounding box center [390, 193] width 19 height 17
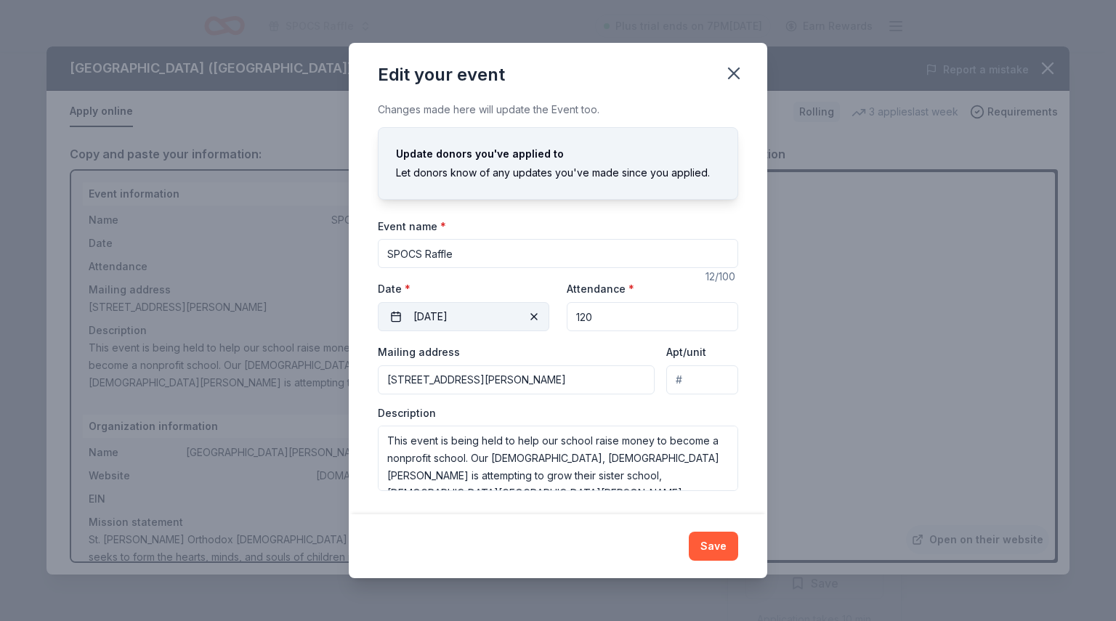
click at [501, 317] on button "[DATE]" at bounding box center [463, 316] width 171 height 29
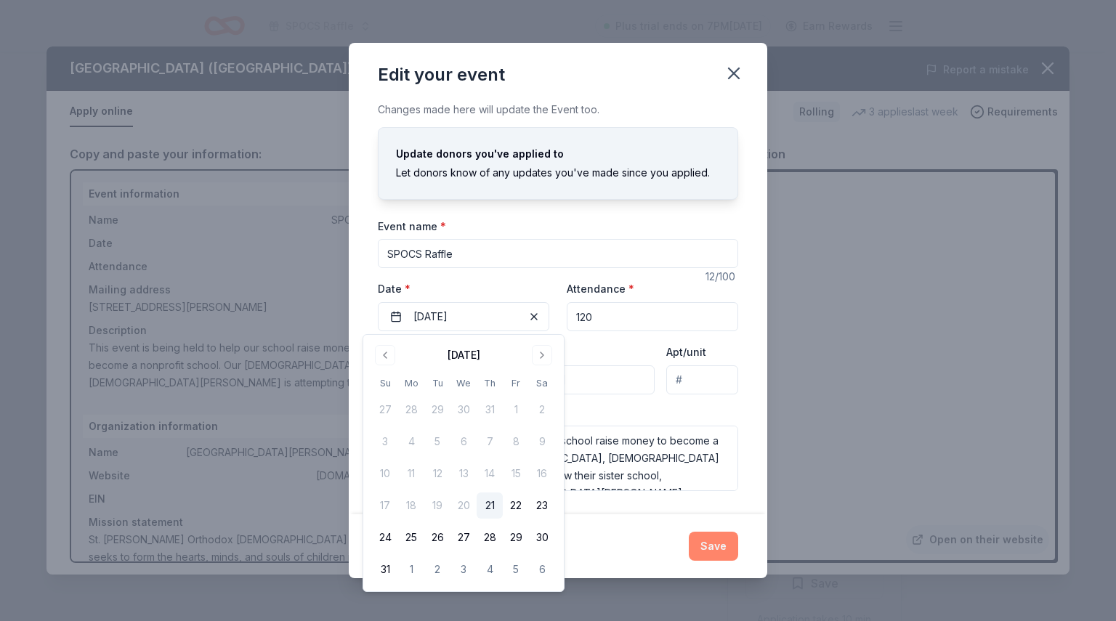
click at [718, 554] on button "Save" at bounding box center [713, 546] width 49 height 29
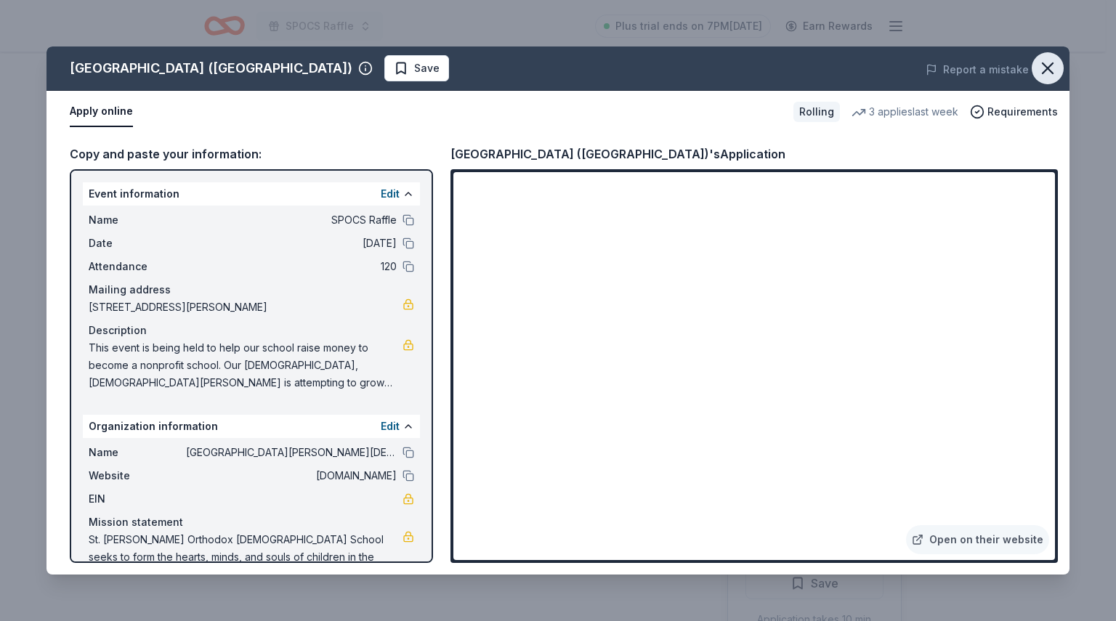
click at [1040, 64] on icon "button" at bounding box center [1047, 68] width 20 height 20
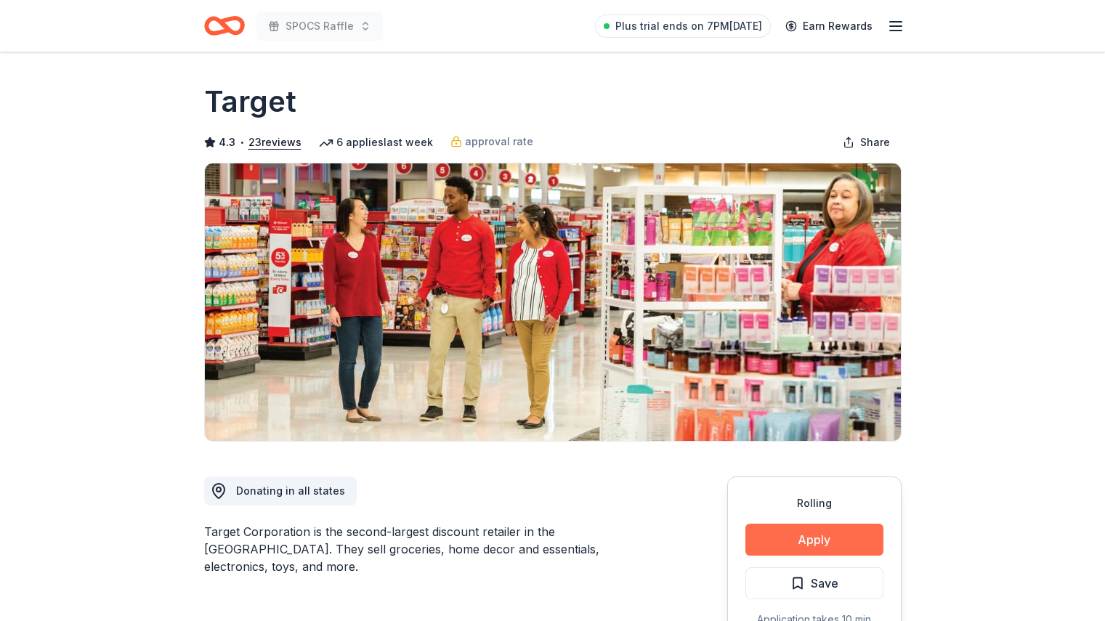
click at [824, 545] on button "Apply" at bounding box center [814, 540] width 138 height 32
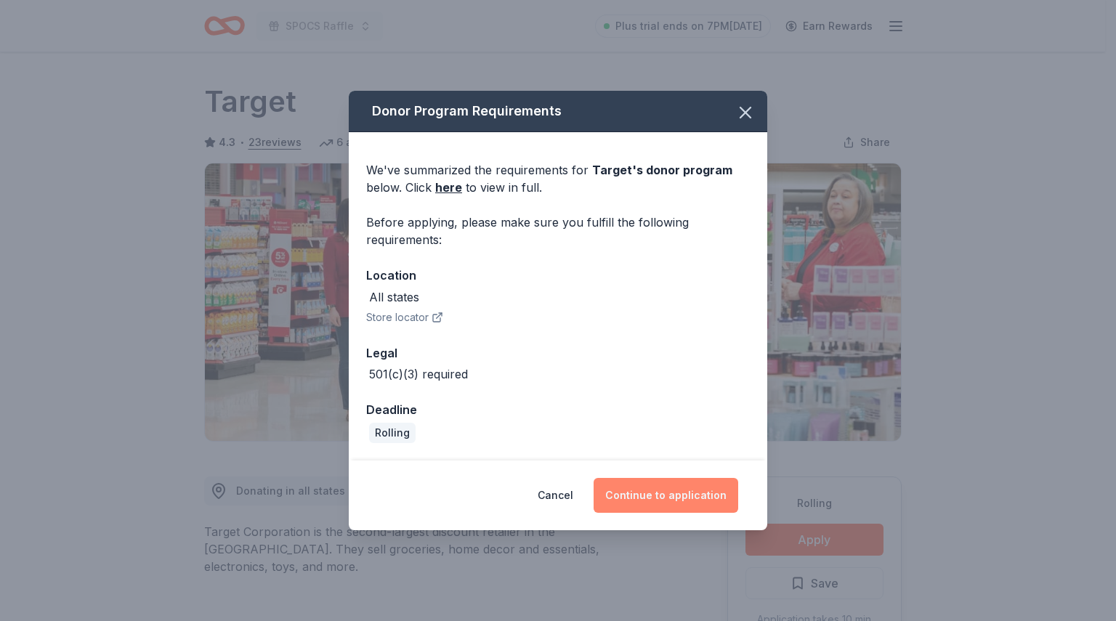
click at [662, 500] on button "Continue to application" at bounding box center [665, 495] width 145 height 35
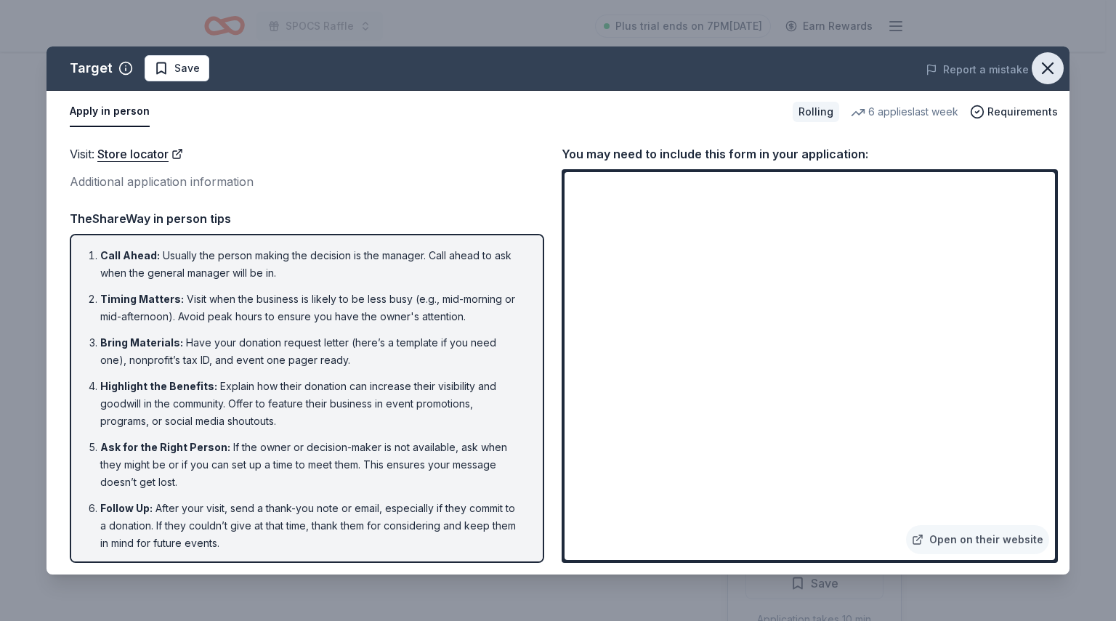
click at [1044, 67] on icon "button" at bounding box center [1047, 68] width 20 height 20
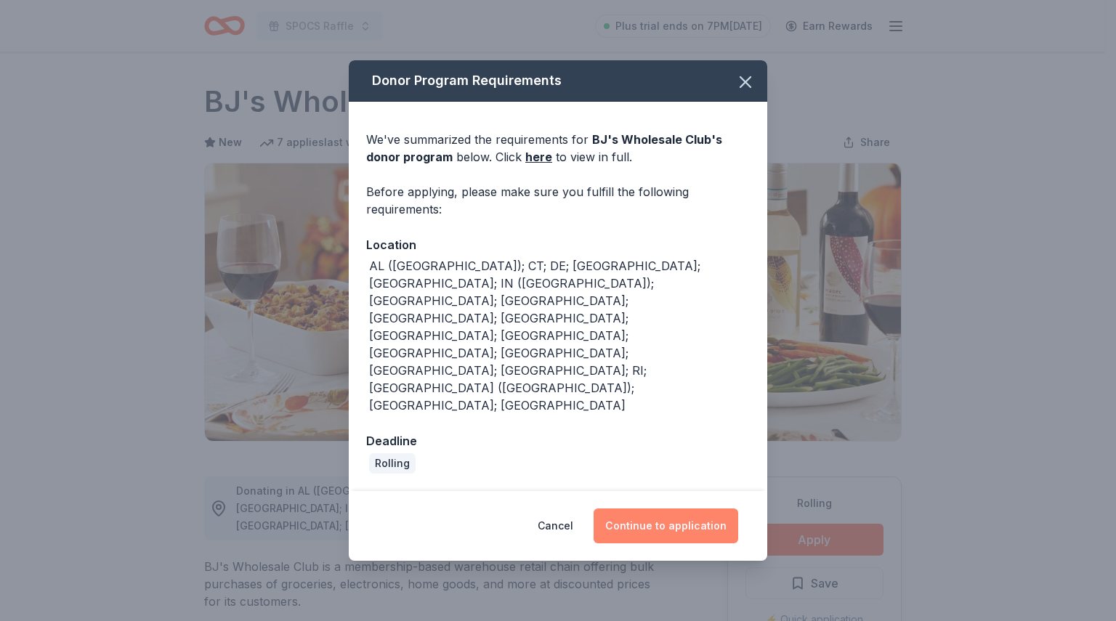
click at [714, 508] on button "Continue to application" at bounding box center [665, 525] width 145 height 35
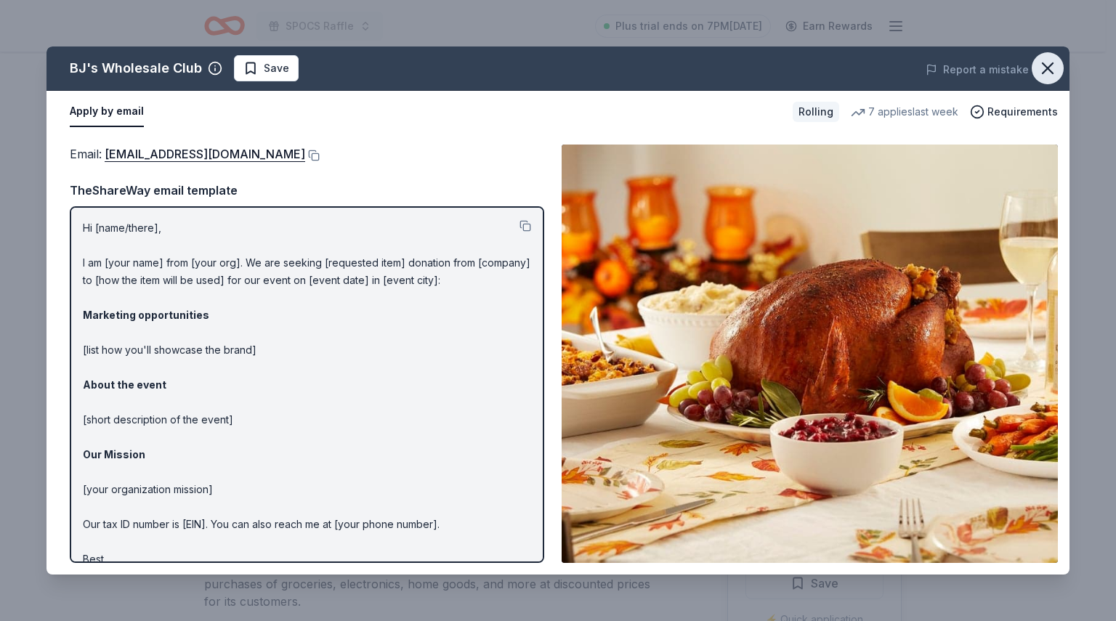
click at [1047, 65] on icon "button" at bounding box center [1047, 68] width 20 height 20
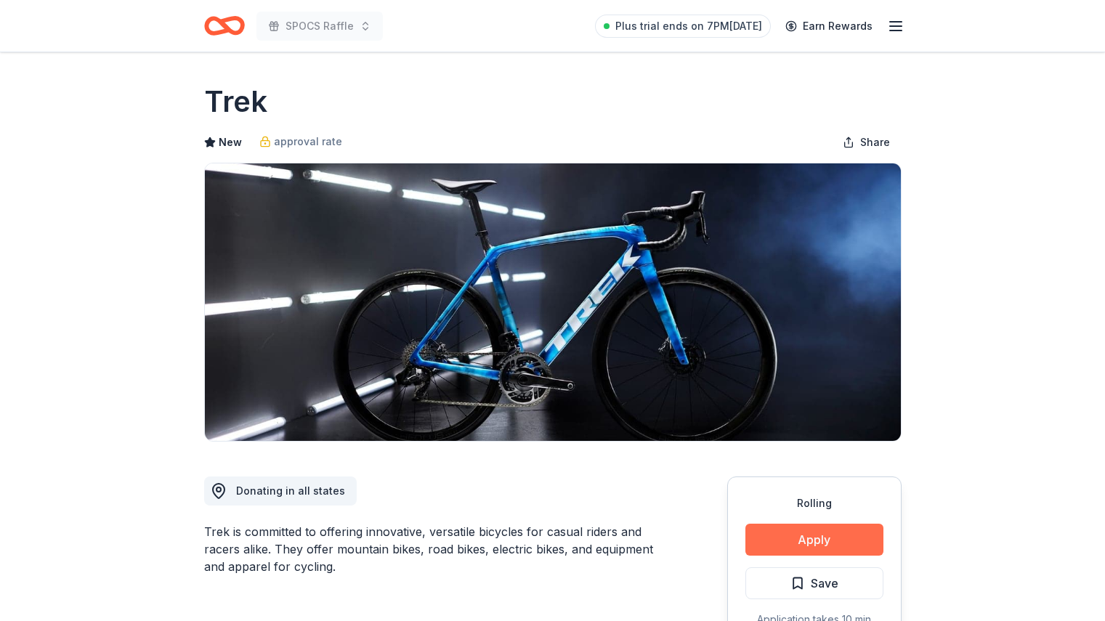
click at [787, 533] on button "Apply" at bounding box center [814, 540] width 138 height 32
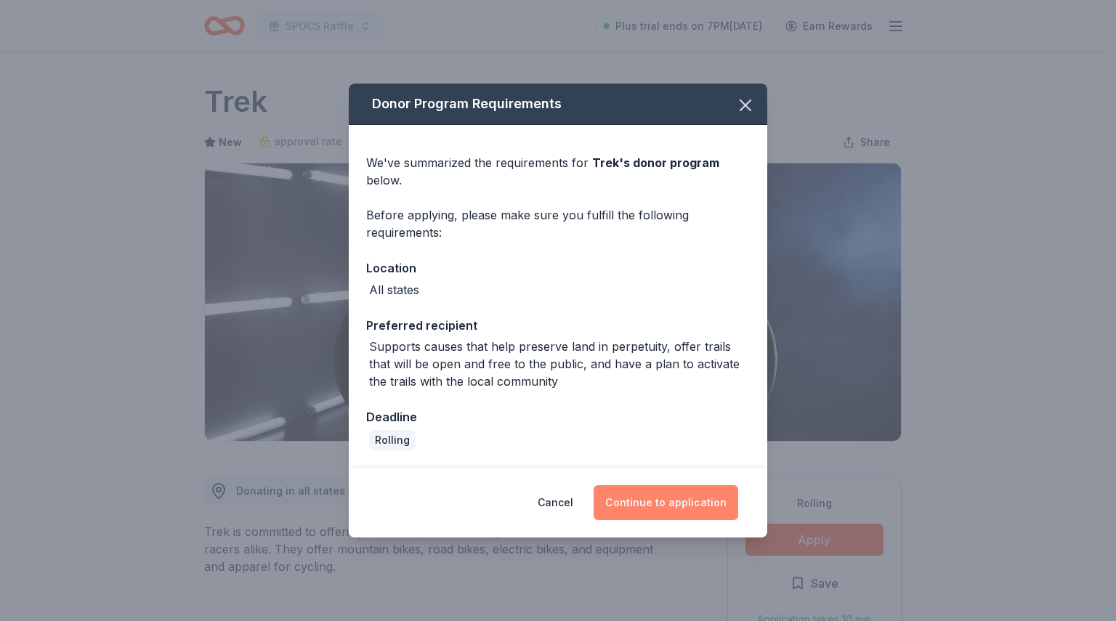
click at [681, 496] on button "Continue to application" at bounding box center [665, 502] width 145 height 35
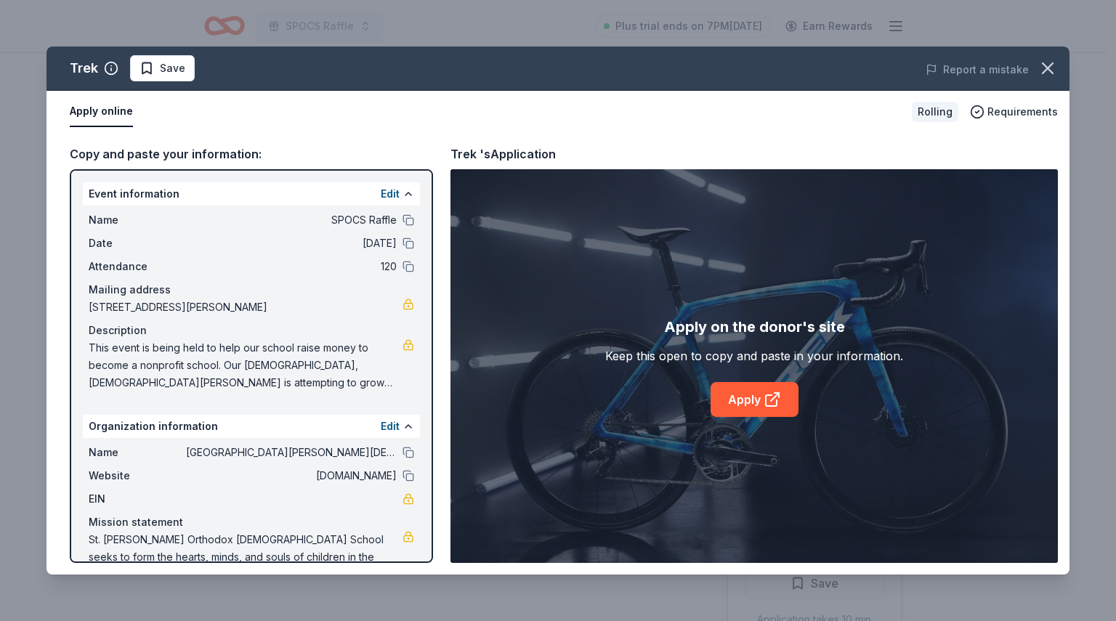
click at [731, 421] on div "Apply on the donor's site Keep this open to copy and paste in your information.…" at bounding box center [753, 366] width 607 height 394
click at [744, 397] on link "Apply" at bounding box center [754, 399] width 88 height 35
click at [1043, 68] on icon "button" at bounding box center [1047, 68] width 20 height 20
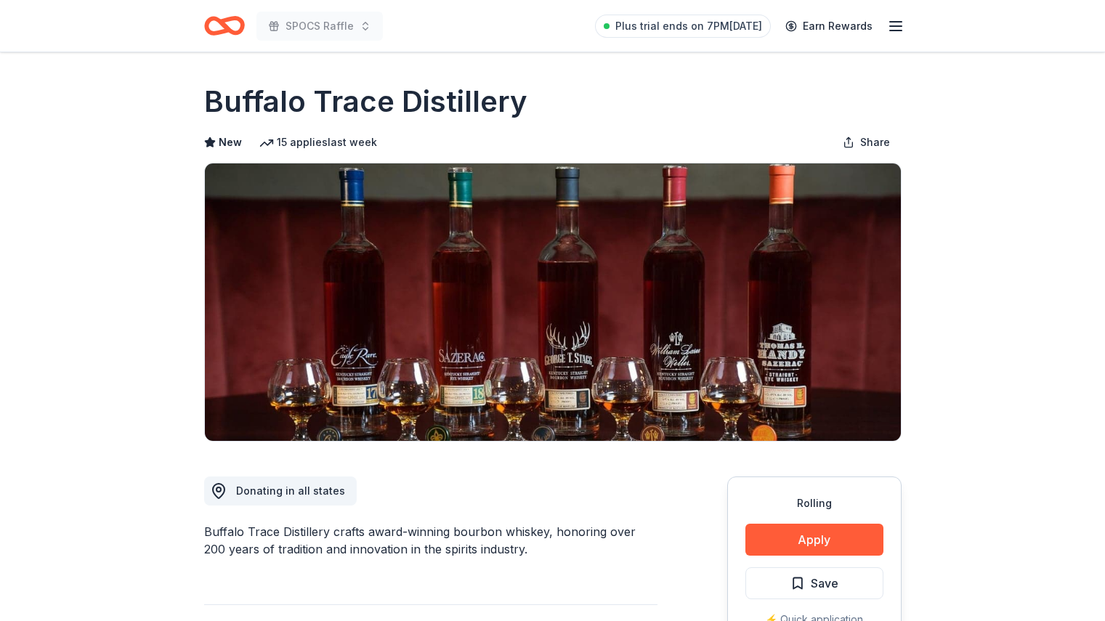
scroll to position [283, 0]
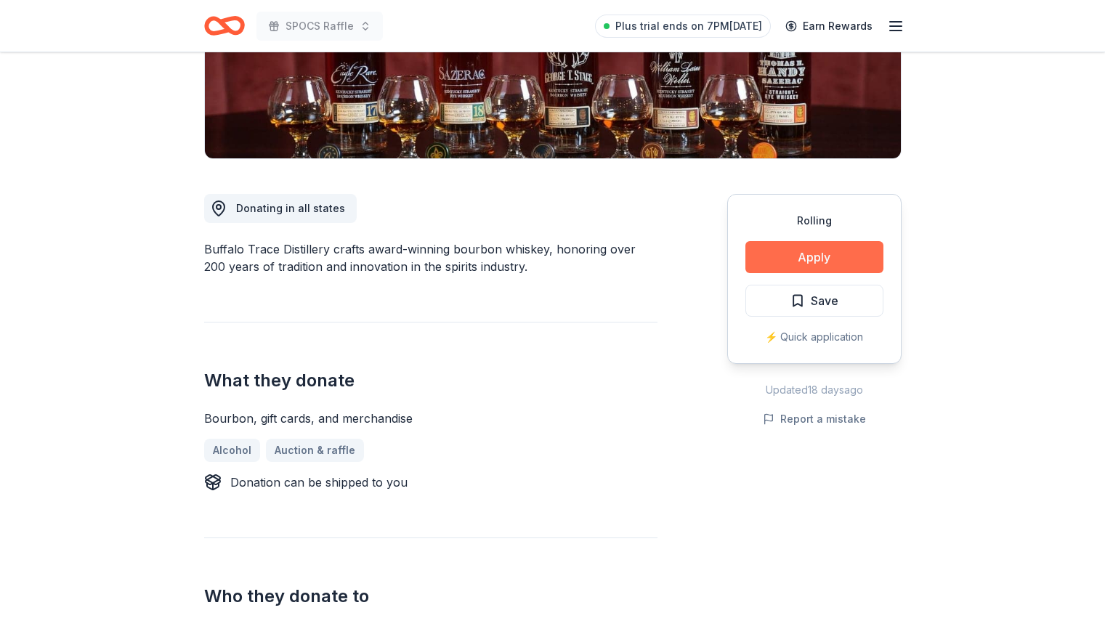
click at [841, 243] on button "Apply" at bounding box center [814, 257] width 138 height 32
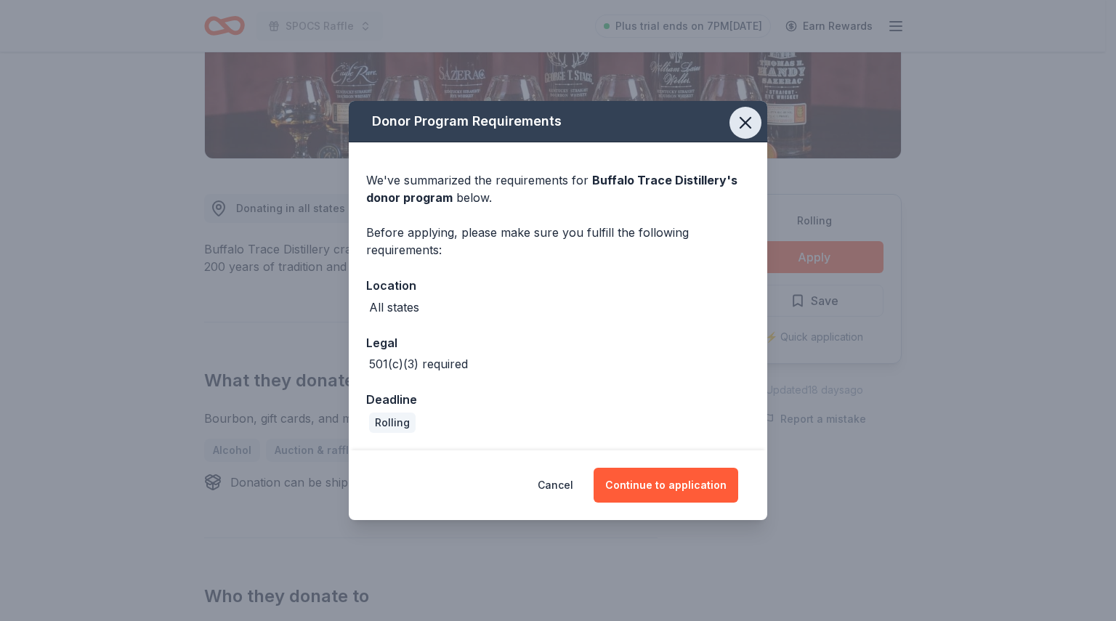
click at [739, 127] on icon "button" at bounding box center [745, 123] width 20 height 20
